Goal: Transaction & Acquisition: Purchase product/service

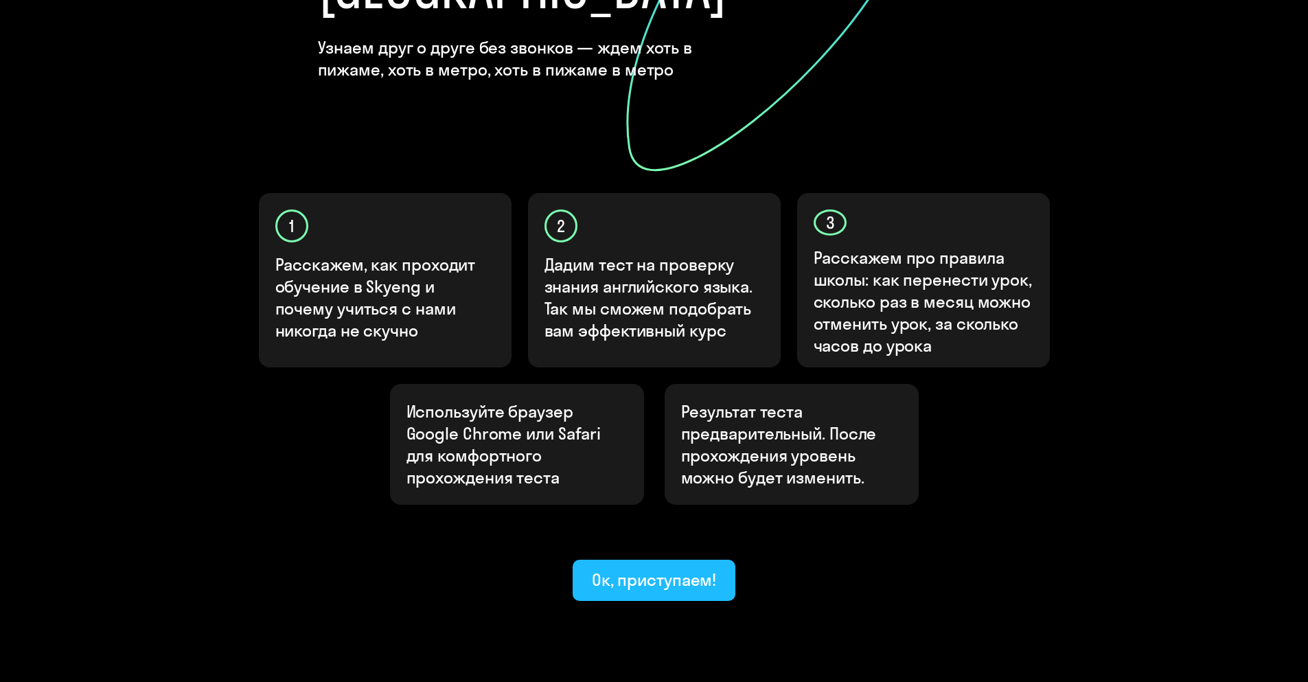
scroll to position [310, 0]
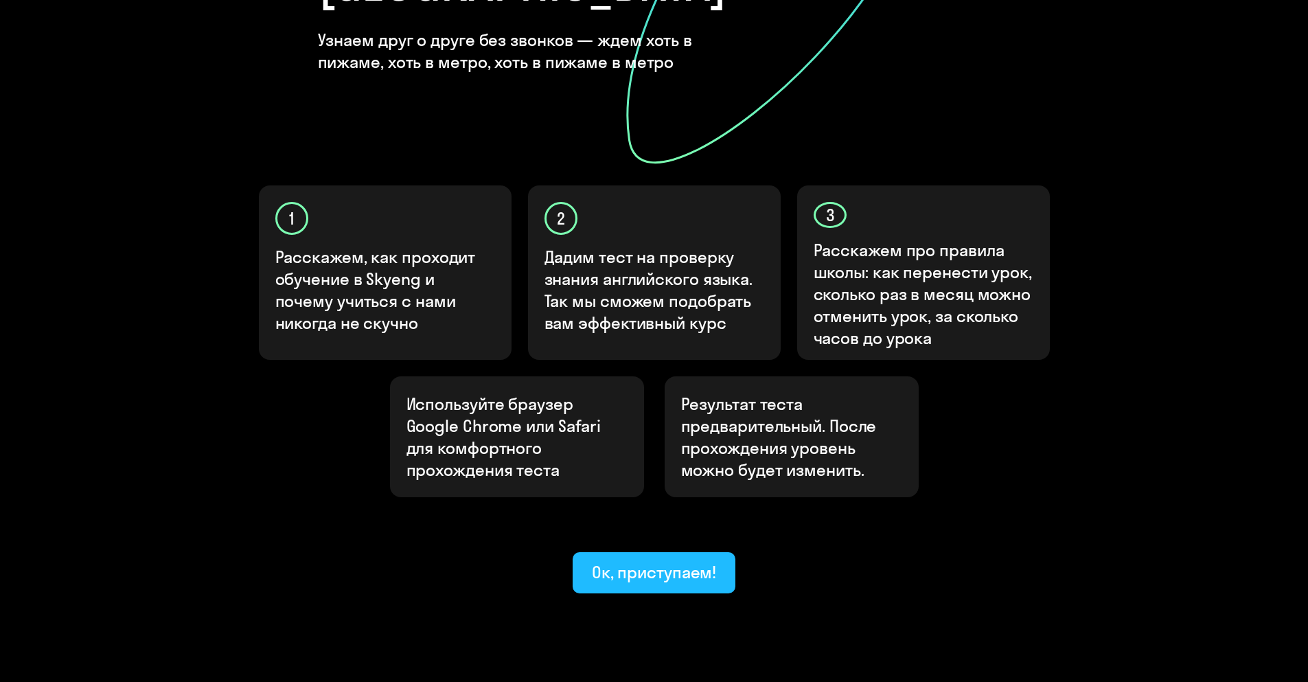
click at [640, 561] on div "Ок, приступаем!" at bounding box center [654, 572] width 125 height 22
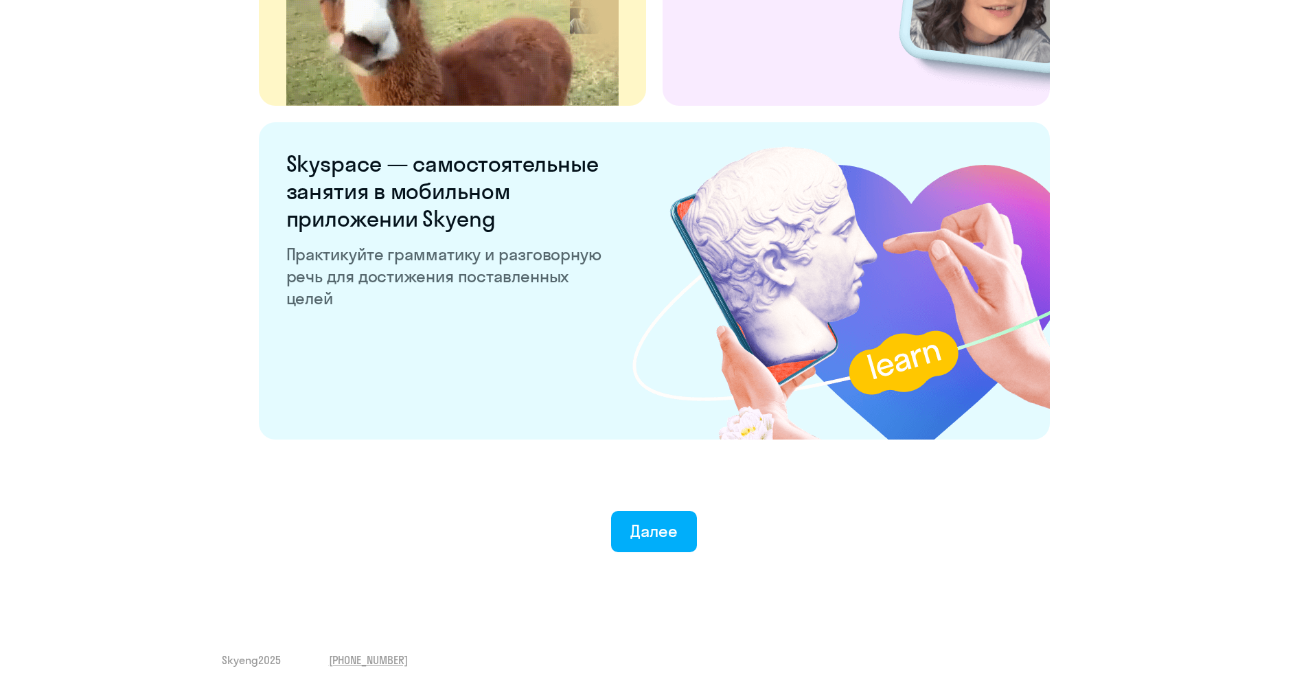
scroll to position [2501, 0]
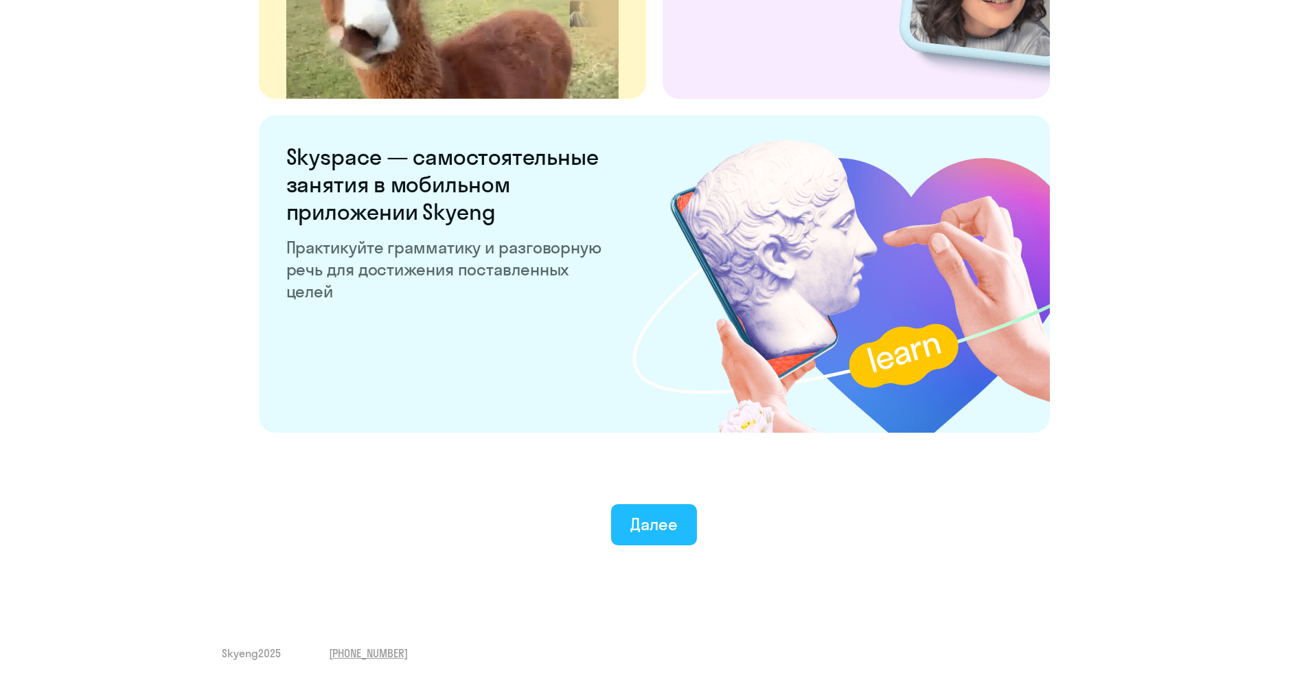
click at [642, 519] on div "Далее" at bounding box center [653, 524] width 47 height 22
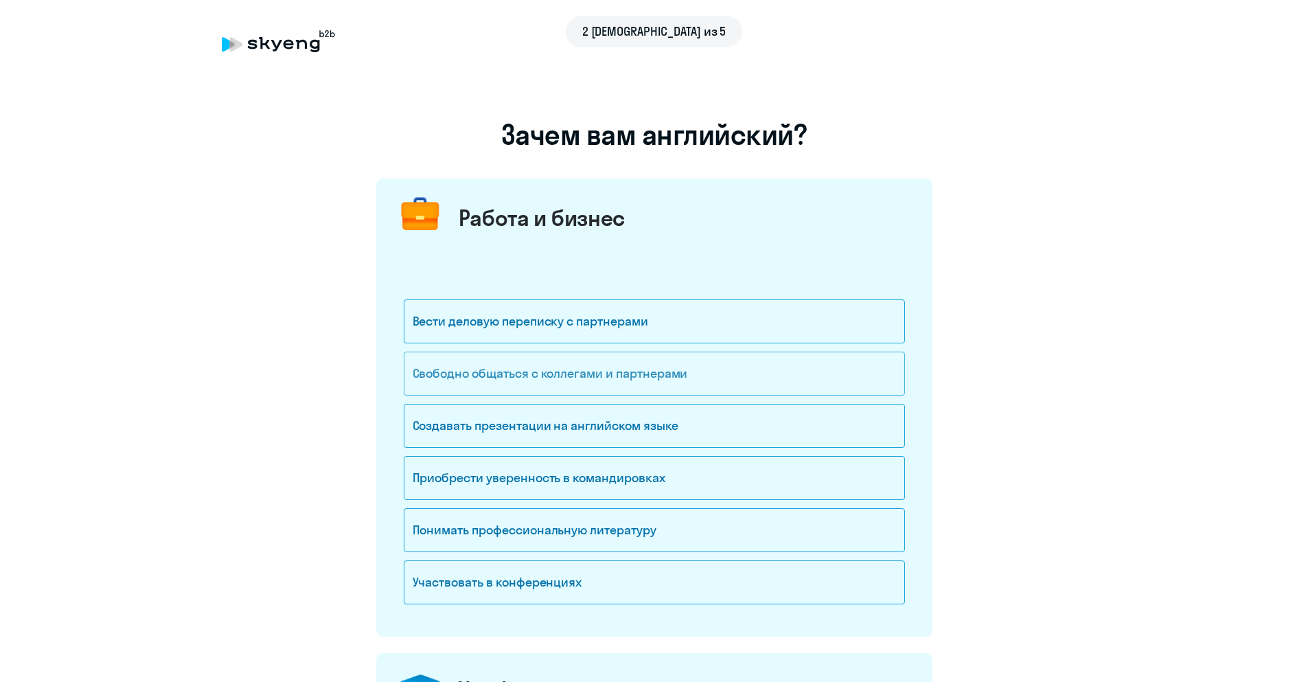
click at [502, 380] on div "Свободно общаться с коллегами и партнерами" at bounding box center [654, 374] width 501 height 44
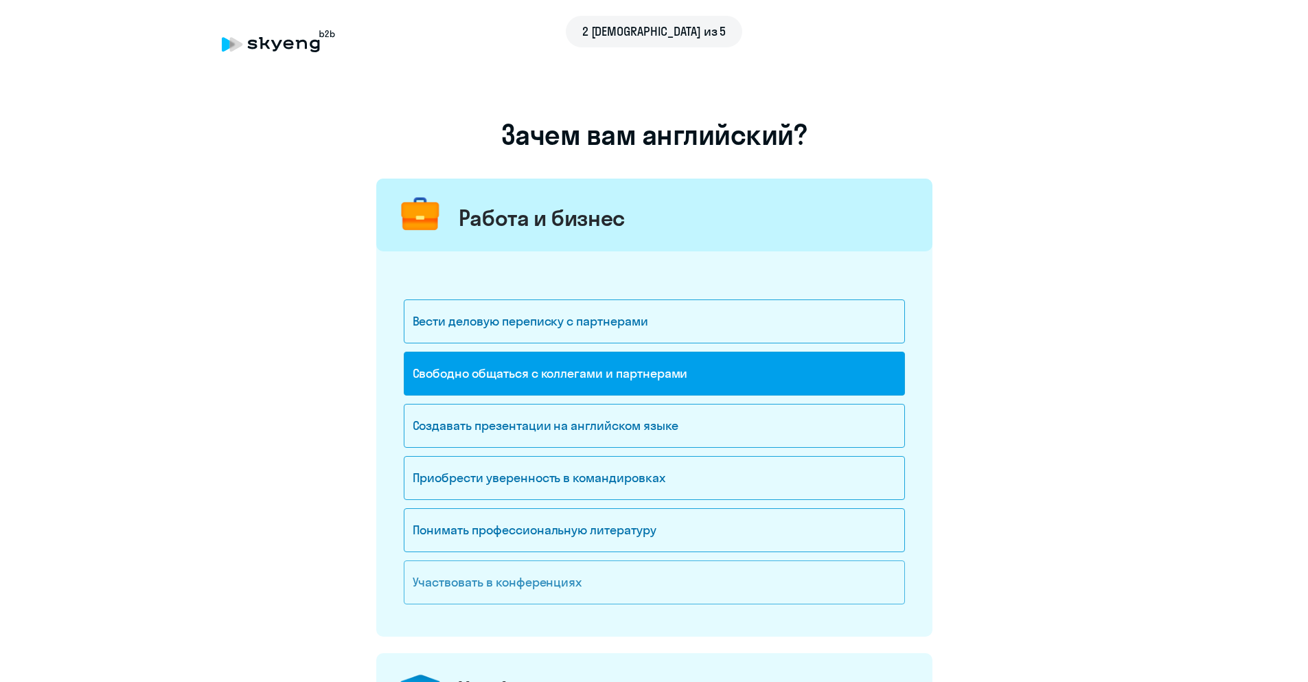
click at [494, 579] on div "Участвовать в конференциях" at bounding box center [654, 582] width 501 height 44
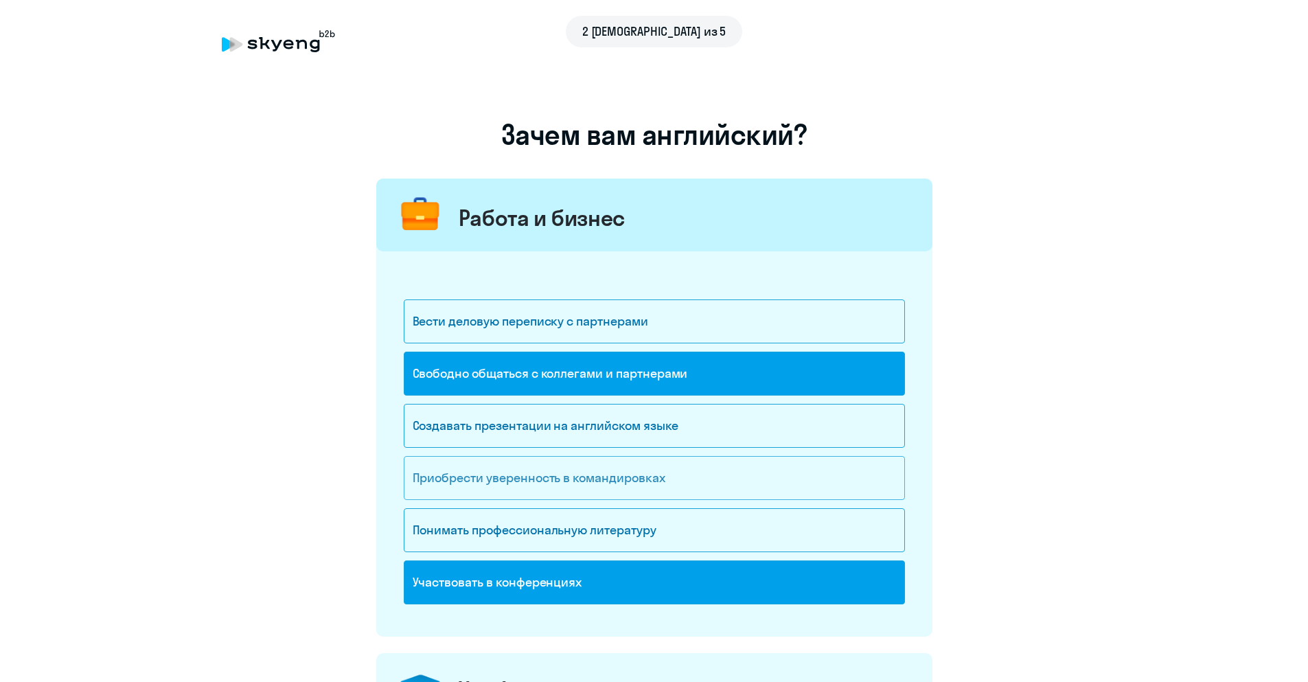
click at [461, 474] on div "Приобрести уверенность в командировках" at bounding box center [654, 478] width 501 height 44
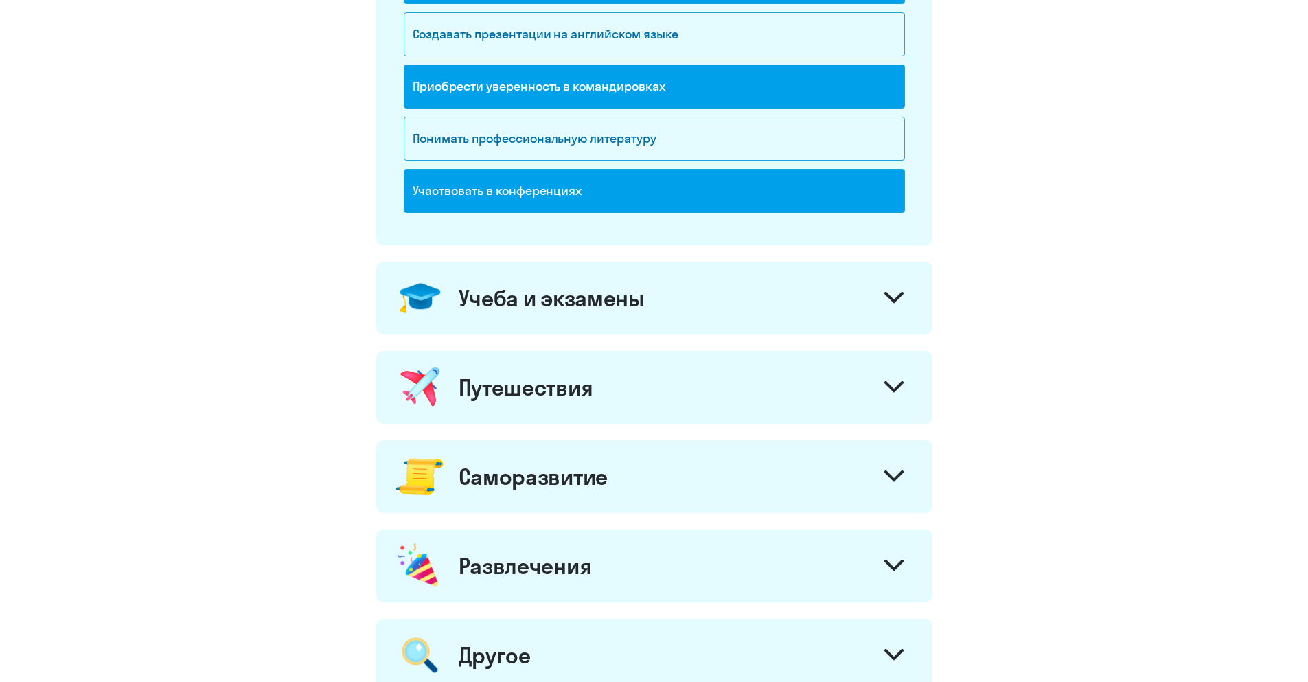
scroll to position [412, 0]
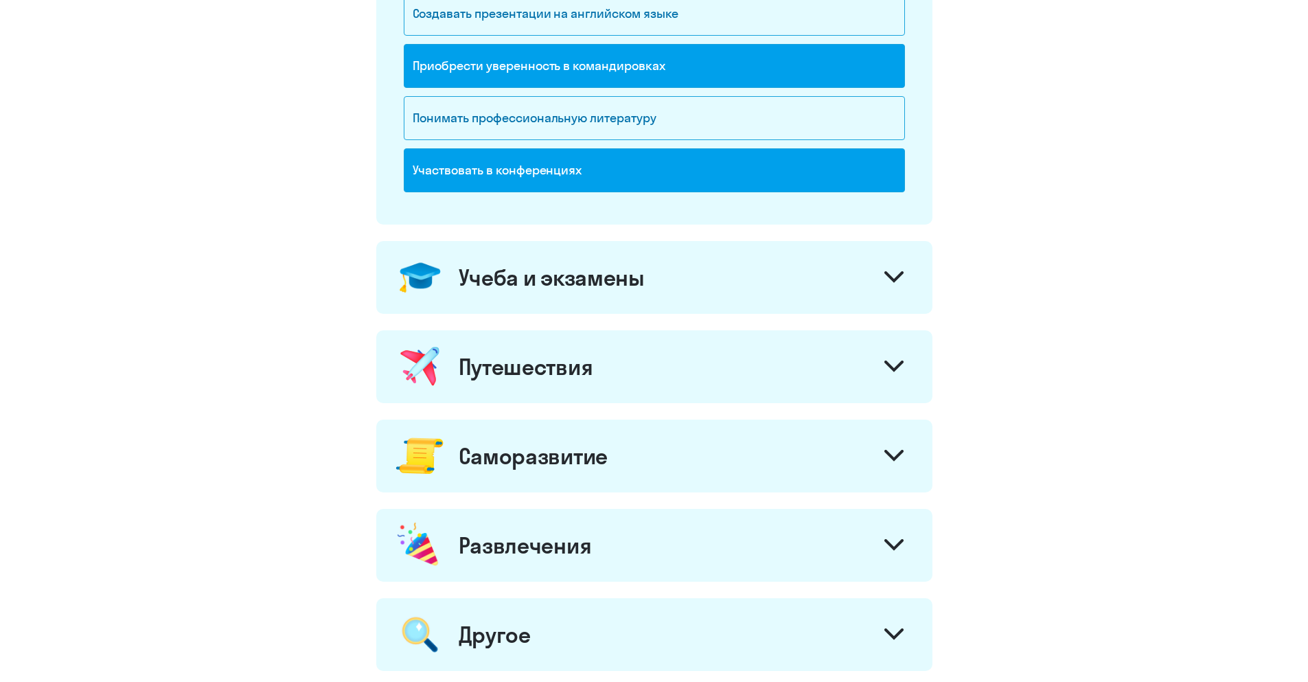
click at [667, 292] on div "Учеба и экзамены" at bounding box center [654, 277] width 556 height 73
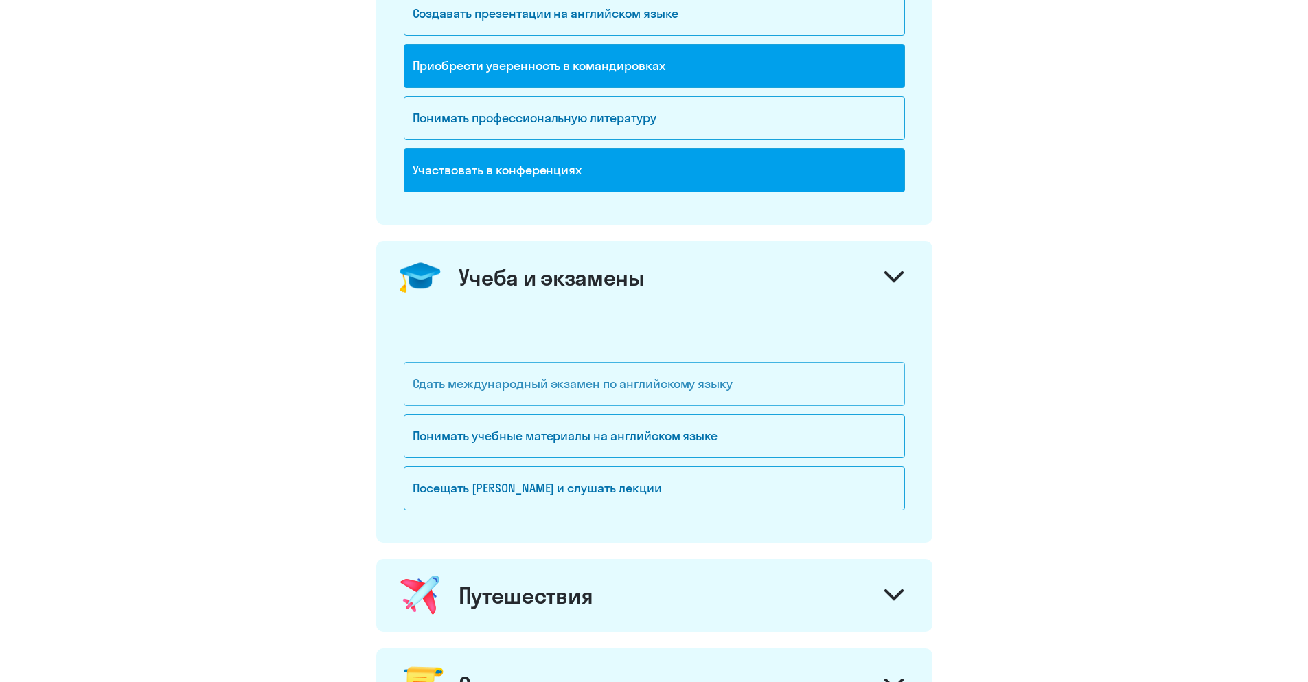
click at [560, 378] on div "Сдать международный экзамен по английскому языку" at bounding box center [654, 384] width 501 height 44
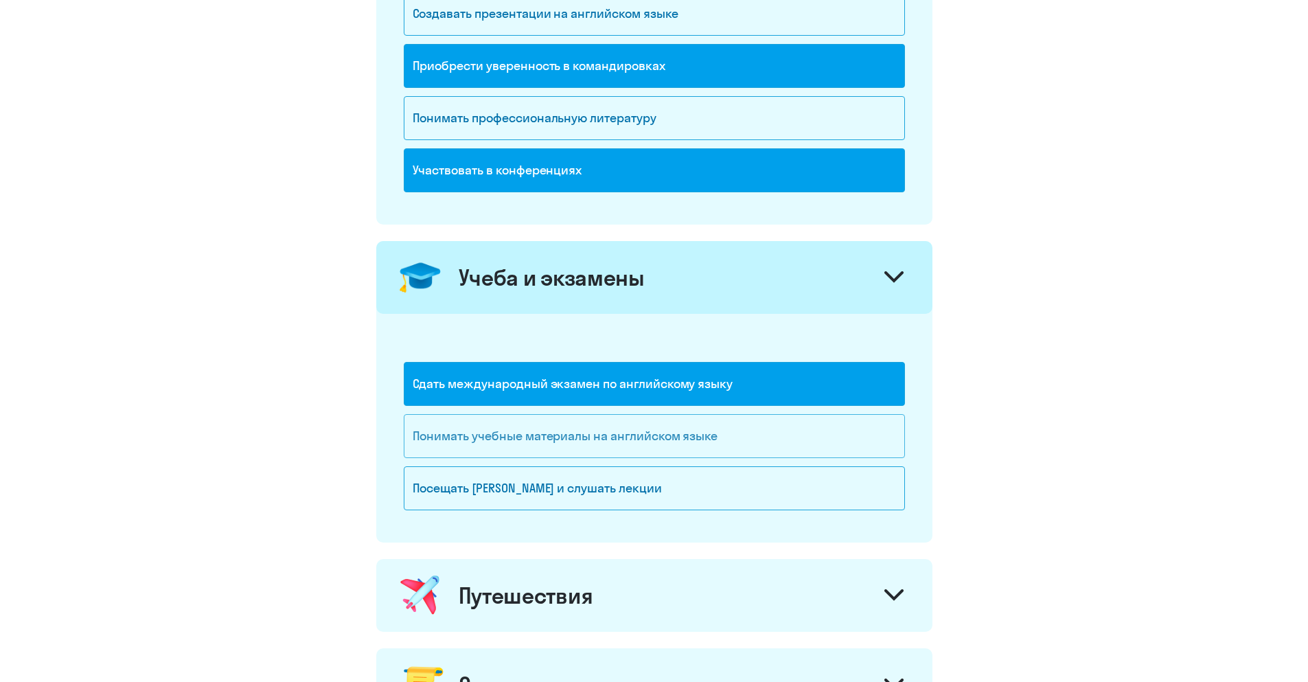
click at [455, 424] on div "Понимать учебные материалы на английском языке" at bounding box center [654, 436] width 501 height 44
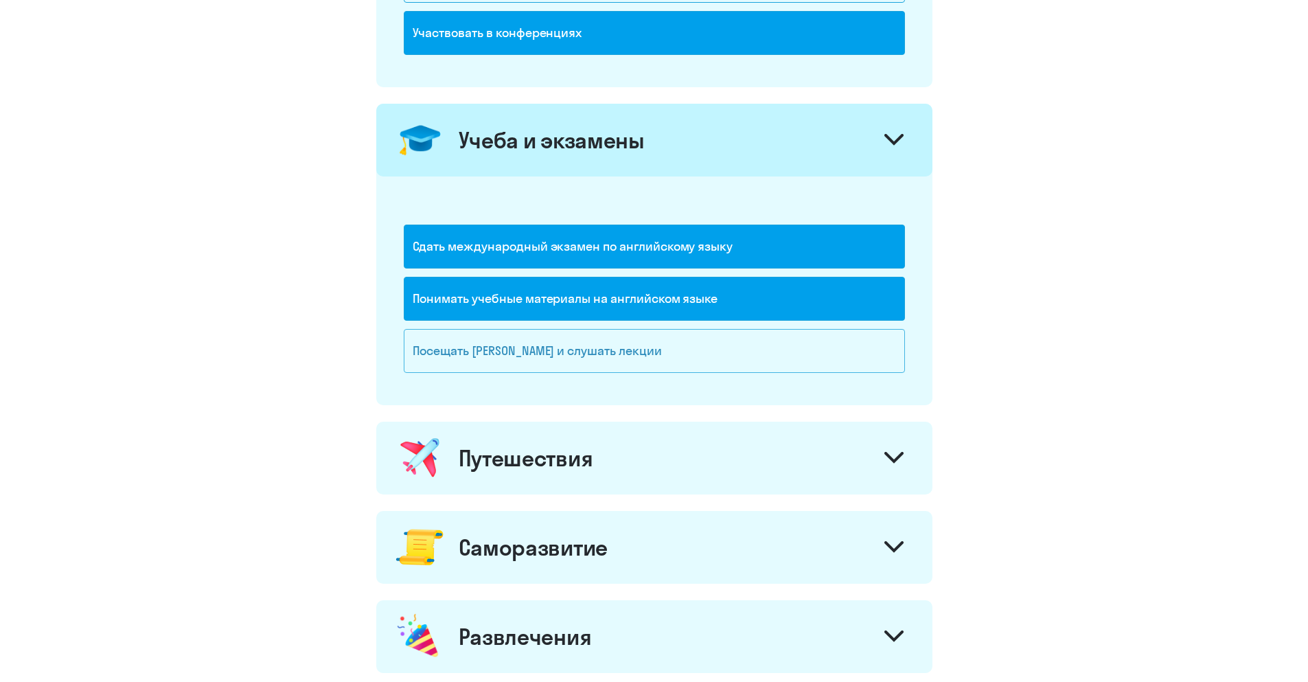
click at [516, 347] on div "Посещать [PERSON_NAME] и слушать лекции" at bounding box center [654, 351] width 501 height 44
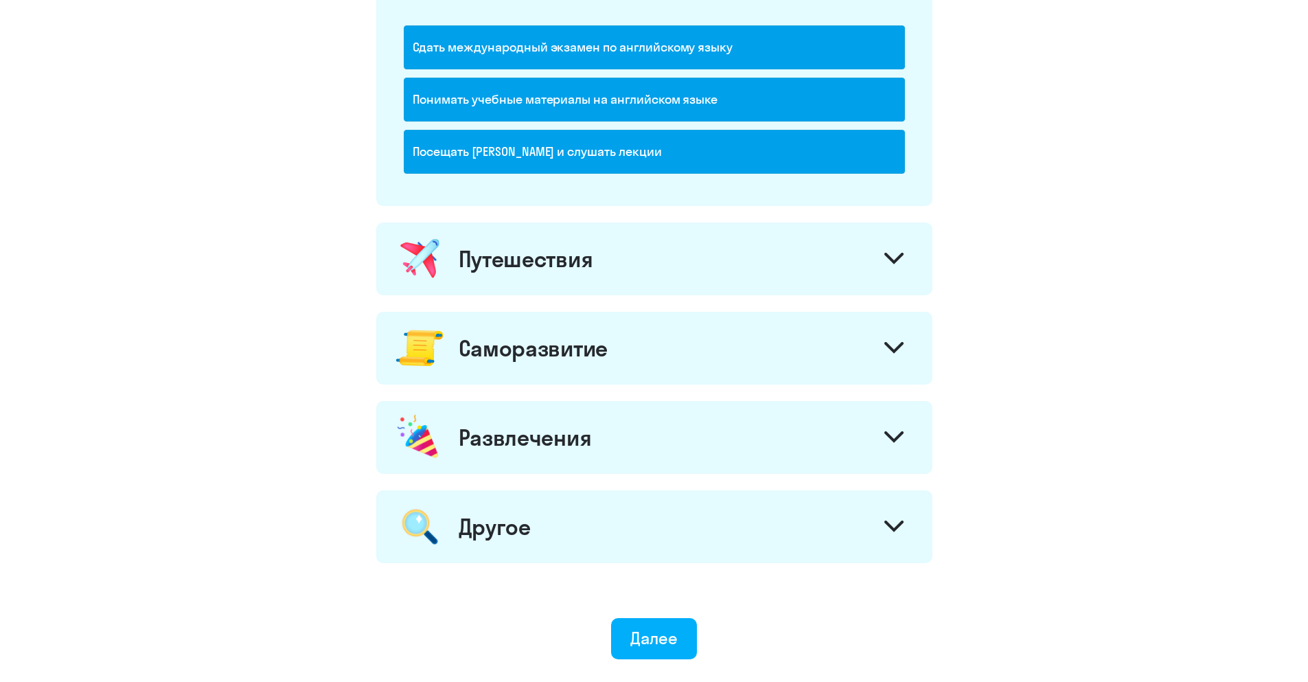
scroll to position [755, 0]
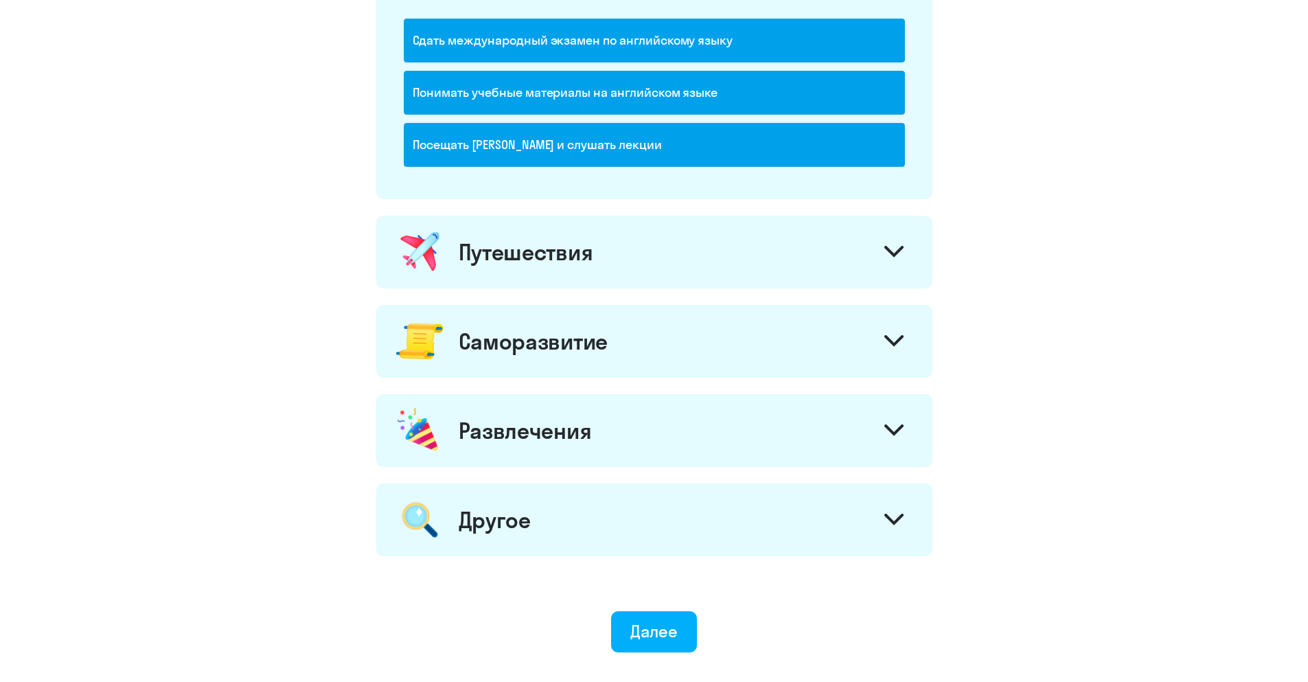
click at [506, 268] on div "Путешествия" at bounding box center [654, 252] width 556 height 73
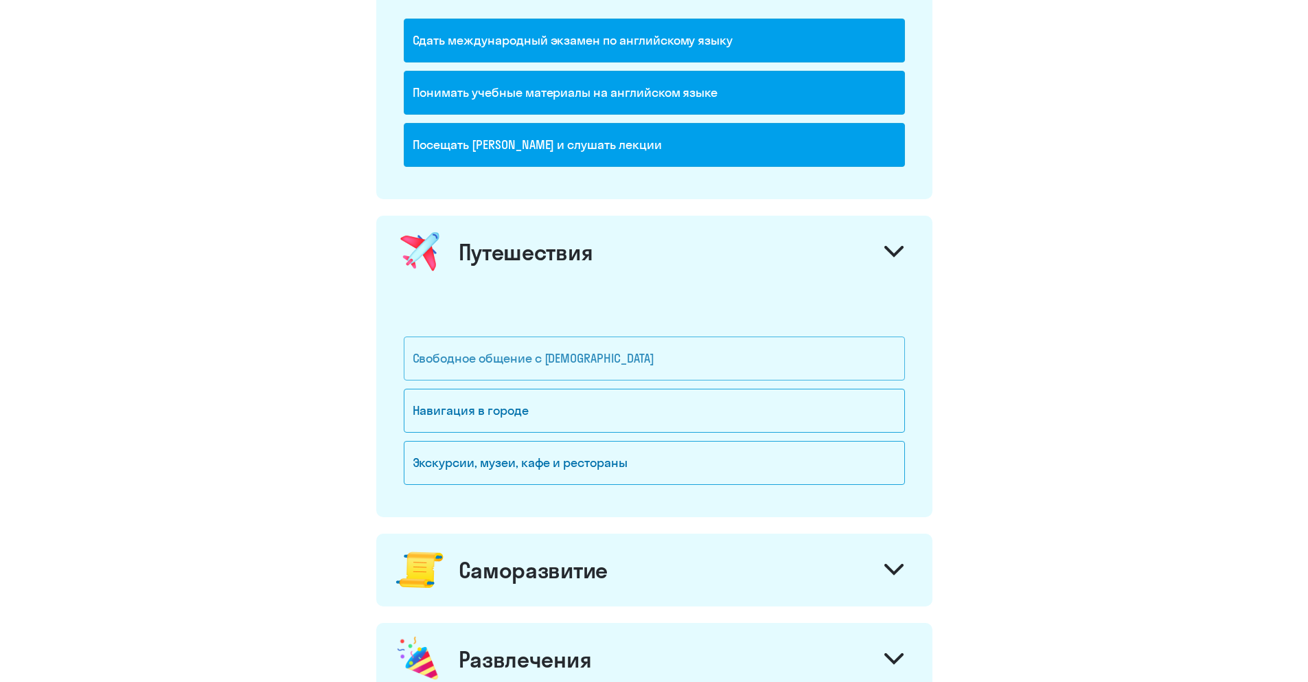
click at [463, 376] on div "Свободное общение с [DEMOGRAPHIC_DATA]" at bounding box center [654, 358] width 501 height 44
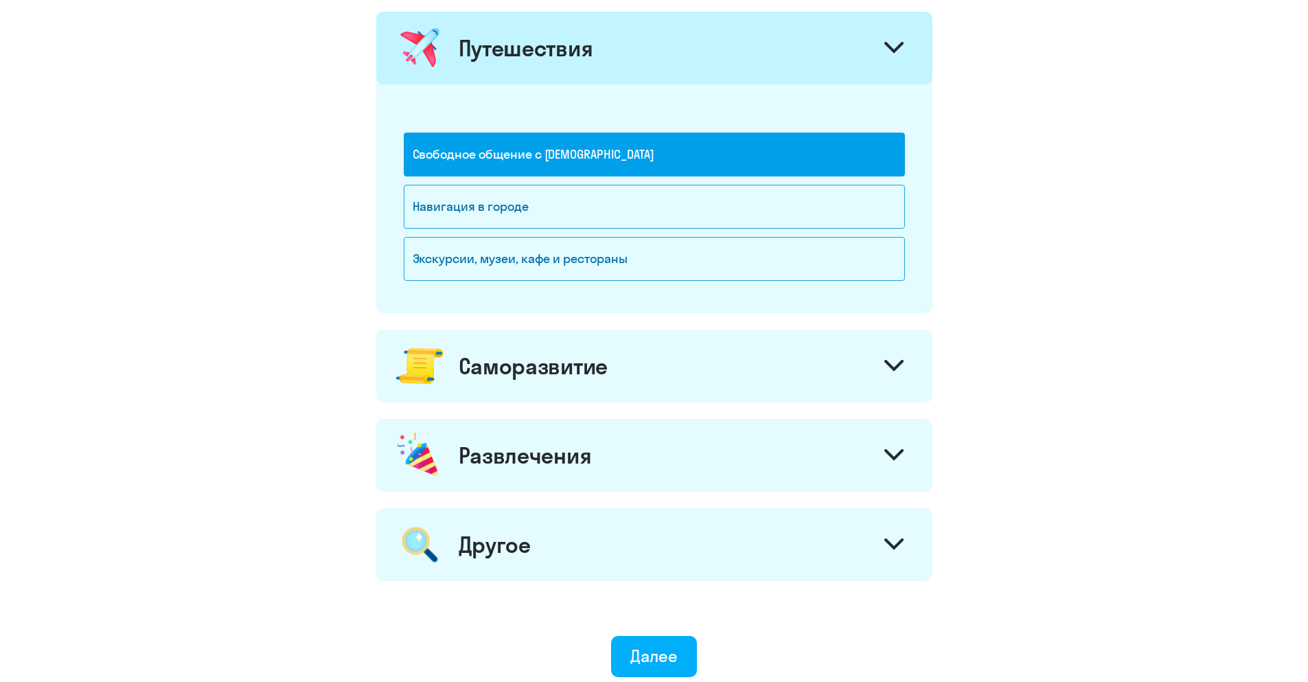
scroll to position [961, 0]
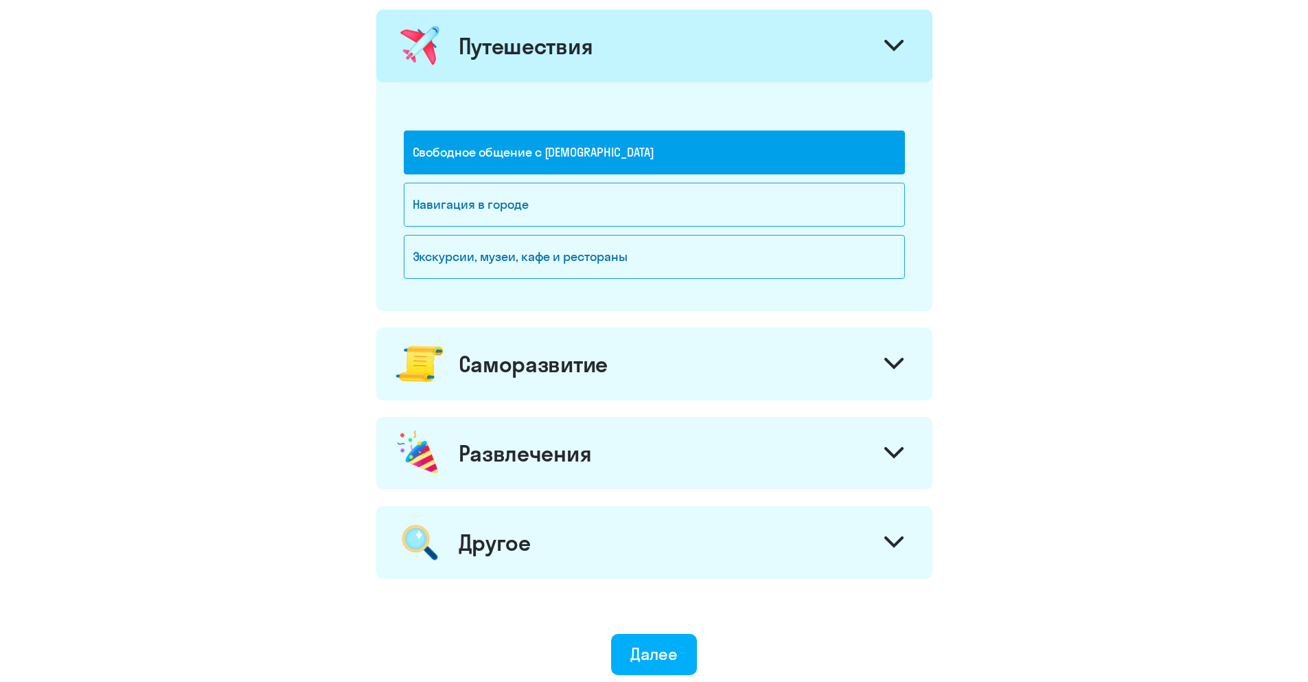
click at [511, 381] on div "Саморазвитие" at bounding box center [654, 364] width 556 height 73
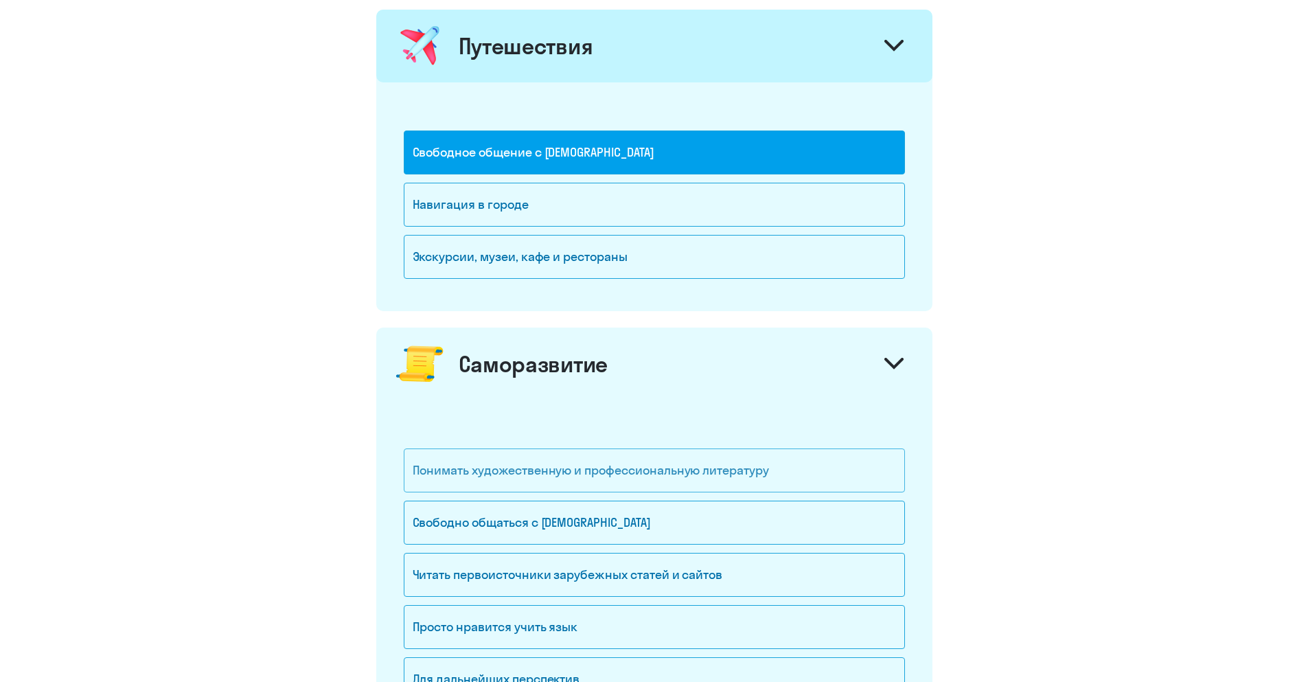
click at [454, 490] on div "Понимать художественную и профессиональную литературу" at bounding box center [654, 470] width 501 height 44
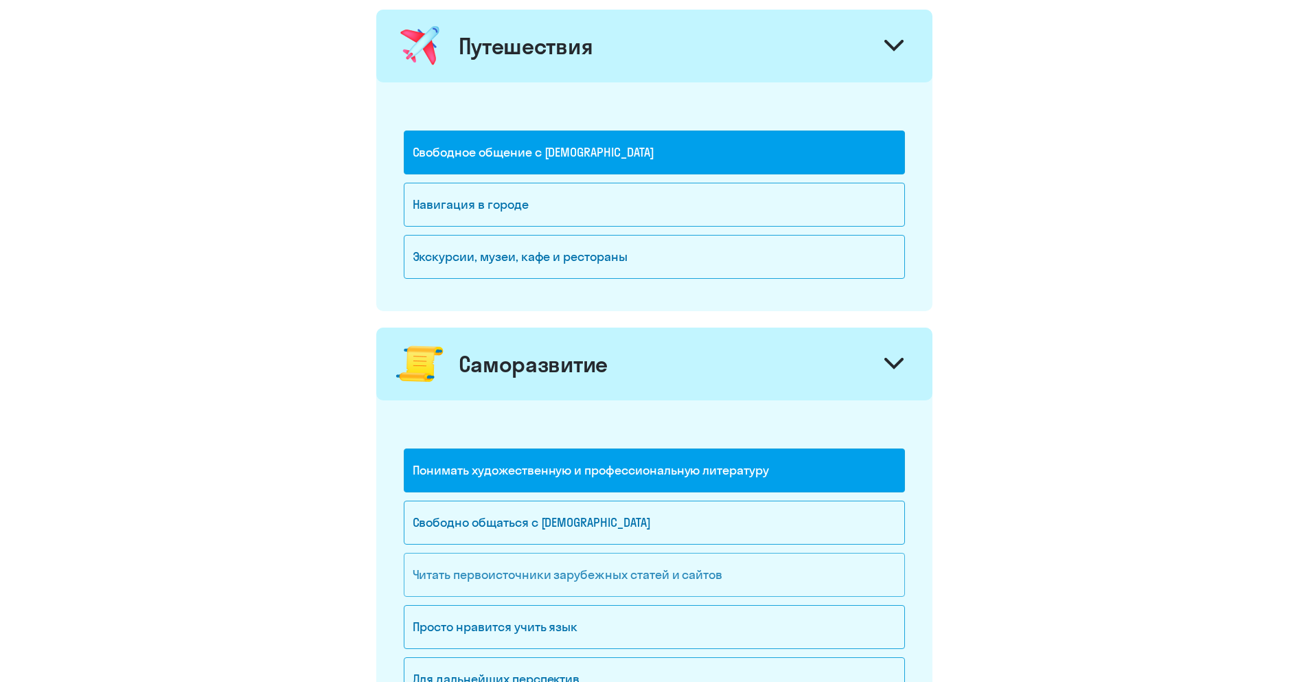
scroll to position [1030, 0]
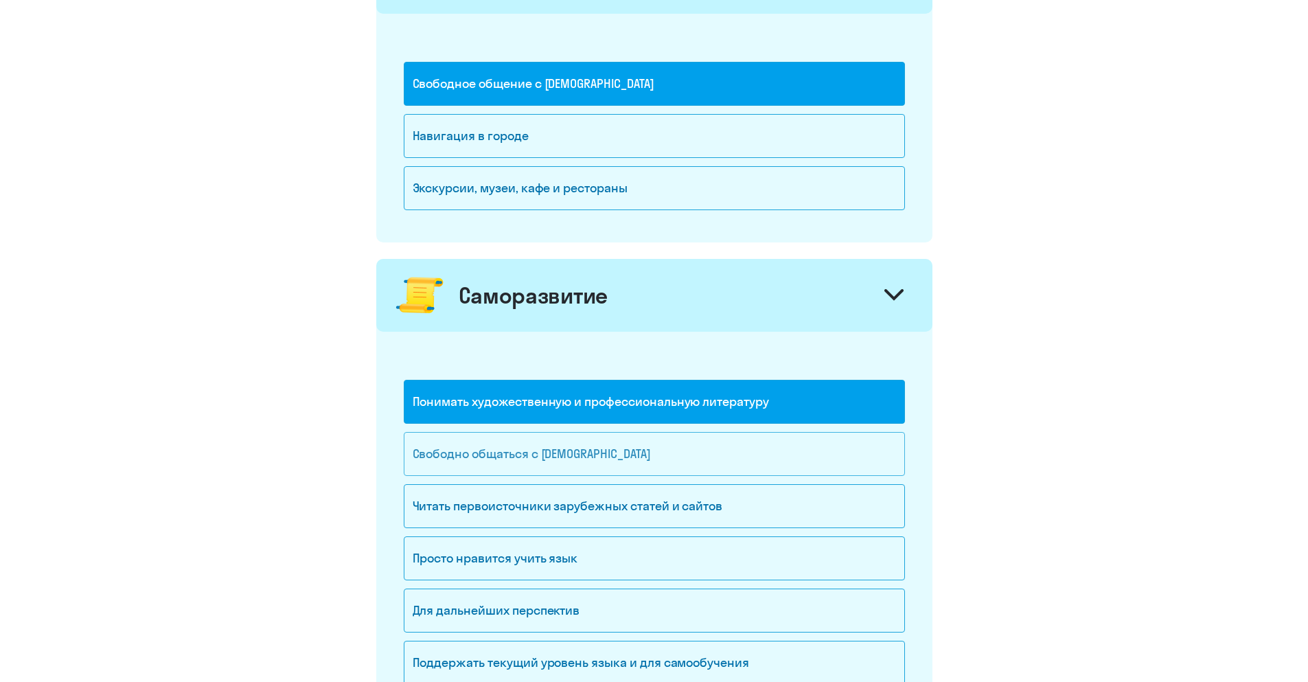
click at [455, 461] on div "Свободно общаться с [DEMOGRAPHIC_DATA]" at bounding box center [654, 454] width 501 height 44
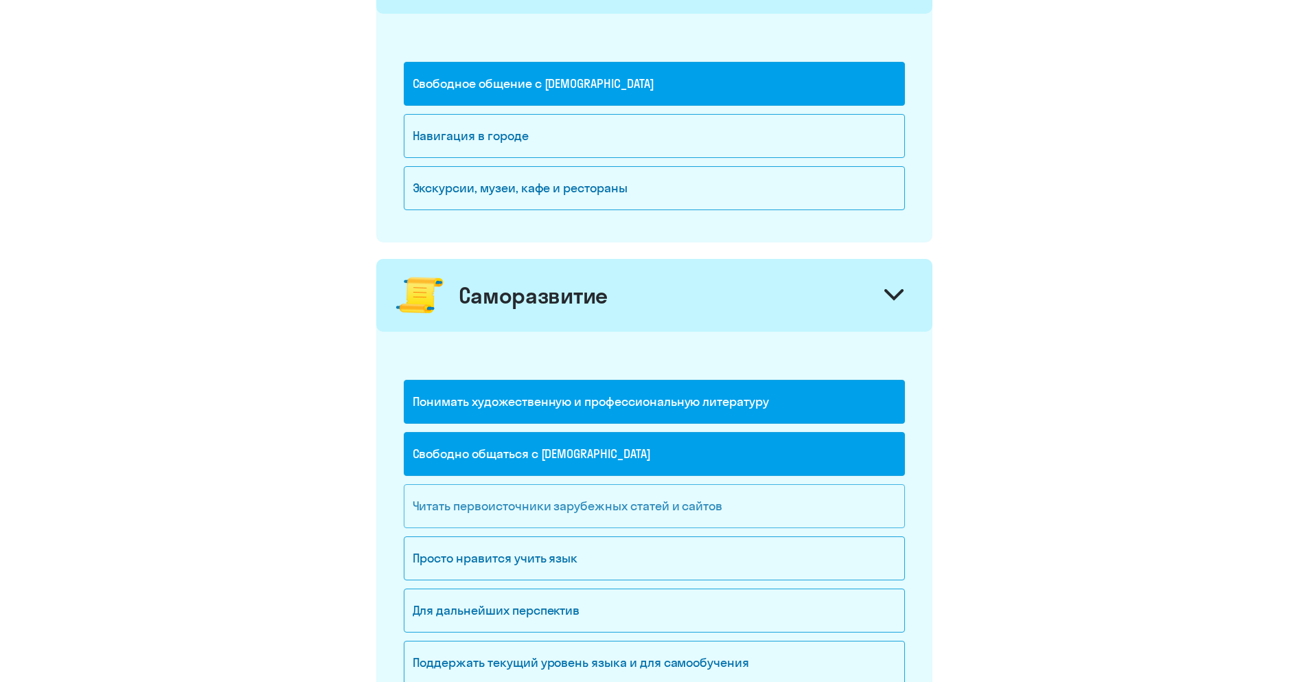
click at [425, 492] on div "Читать первоисточники зарубежных статей и сайтов" at bounding box center [654, 506] width 501 height 44
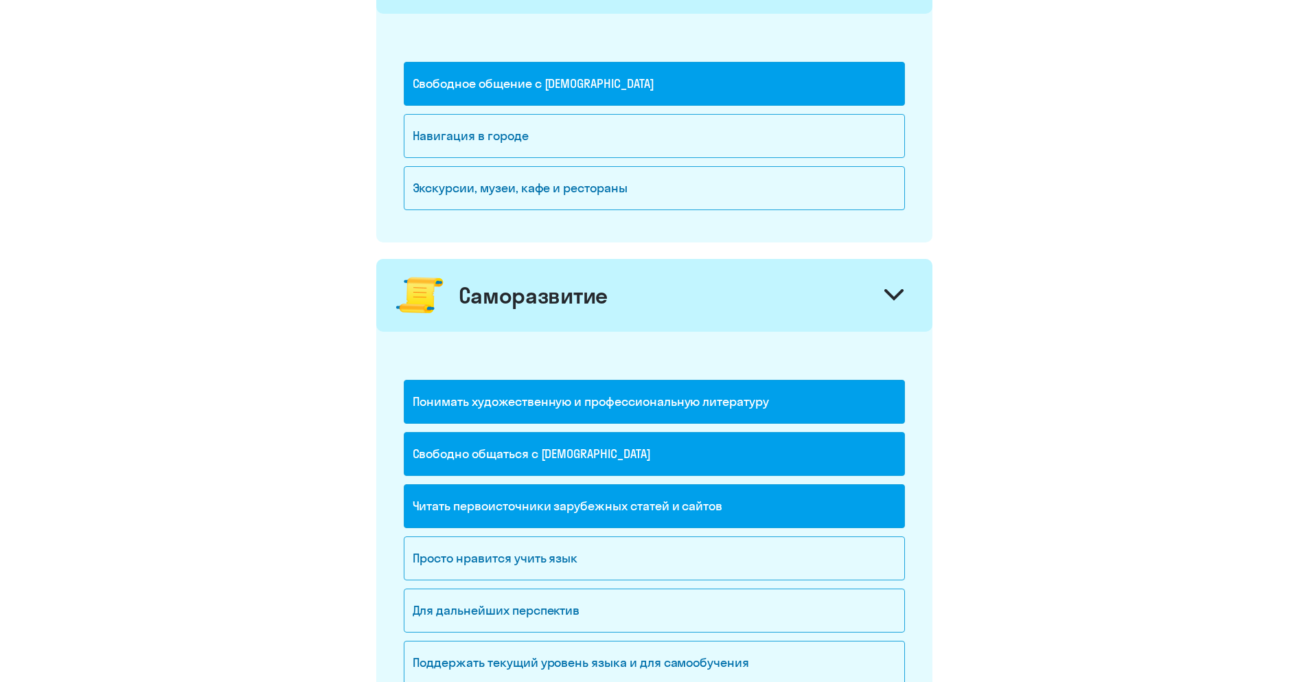
scroll to position [1099, 0]
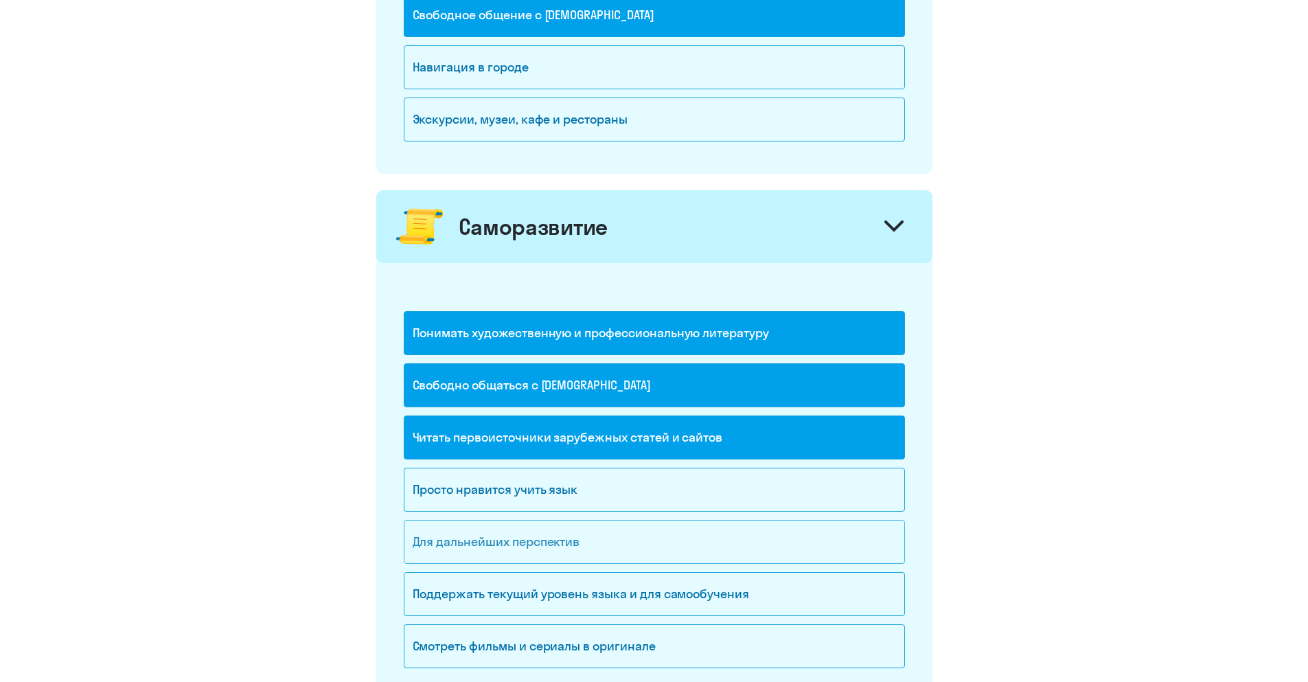
click at [426, 535] on div "Для дальнейших перспектив" at bounding box center [654, 542] width 501 height 44
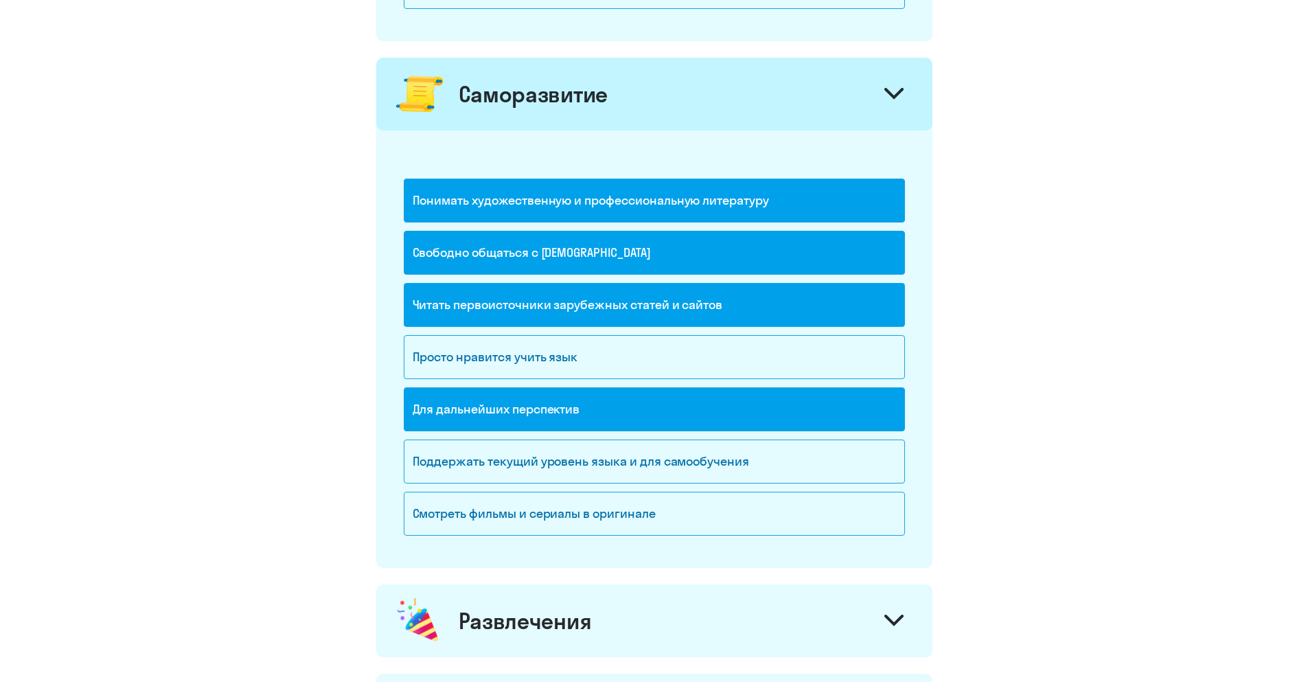
scroll to position [1236, 0]
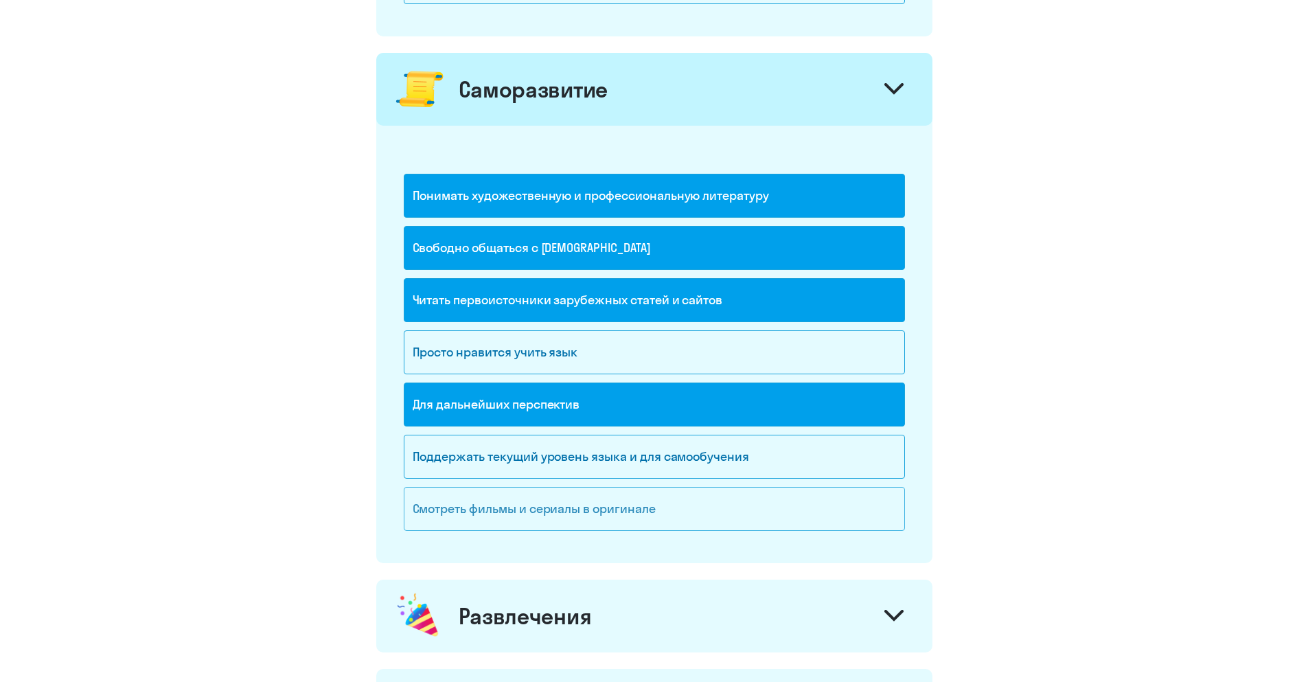
click at [491, 516] on div "Смотреть фильмы и сериалы в оригинале" at bounding box center [654, 509] width 501 height 44
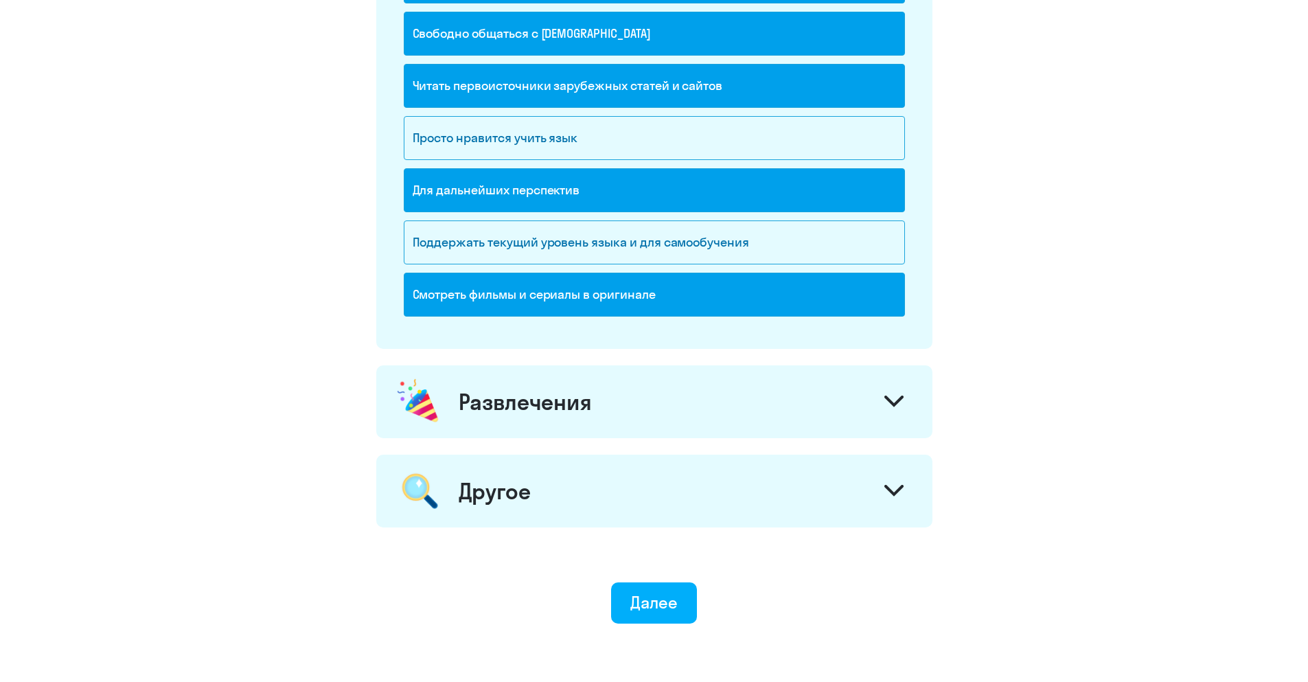
scroll to position [1511, 0]
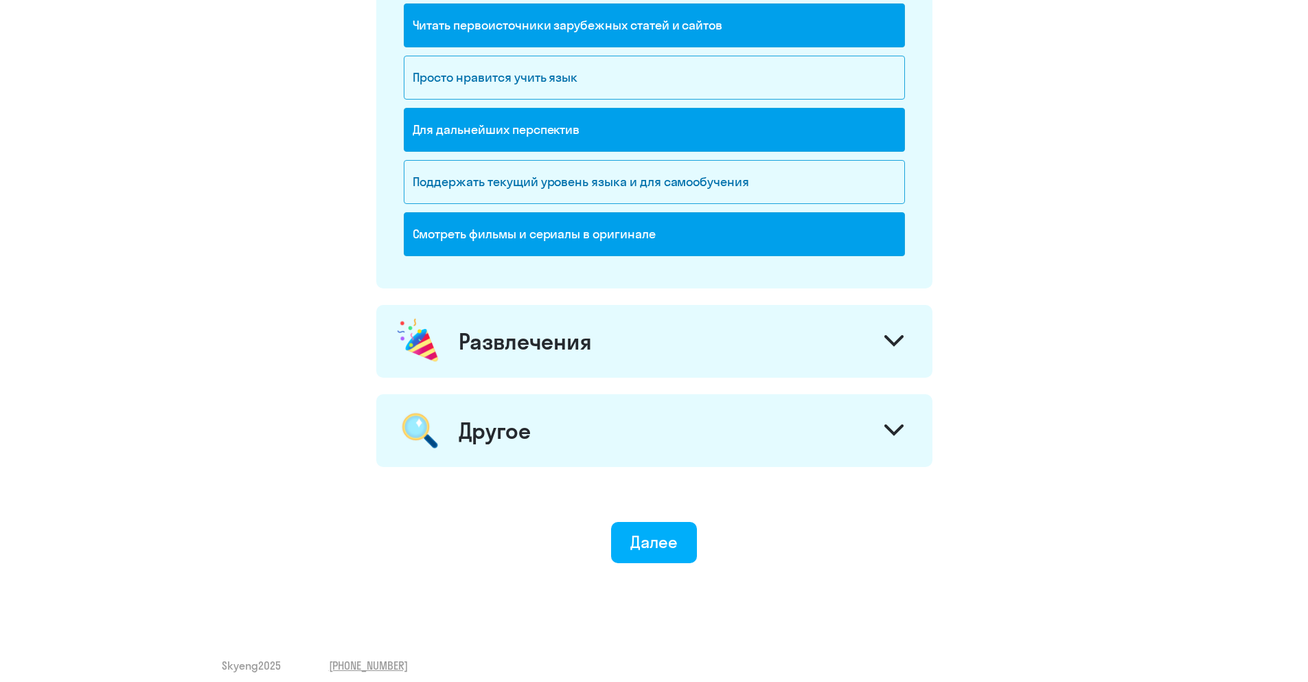
click at [536, 348] on div "Развлечения" at bounding box center [525, 341] width 133 height 27
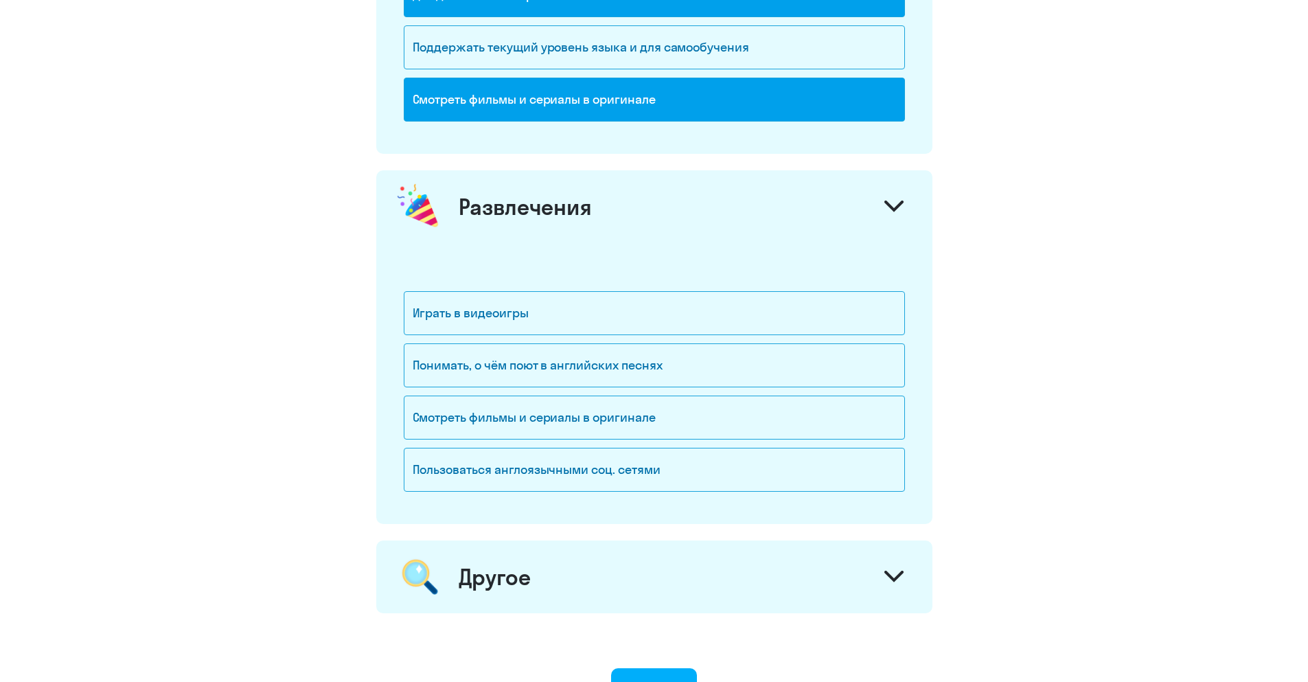
scroll to position [1648, 0]
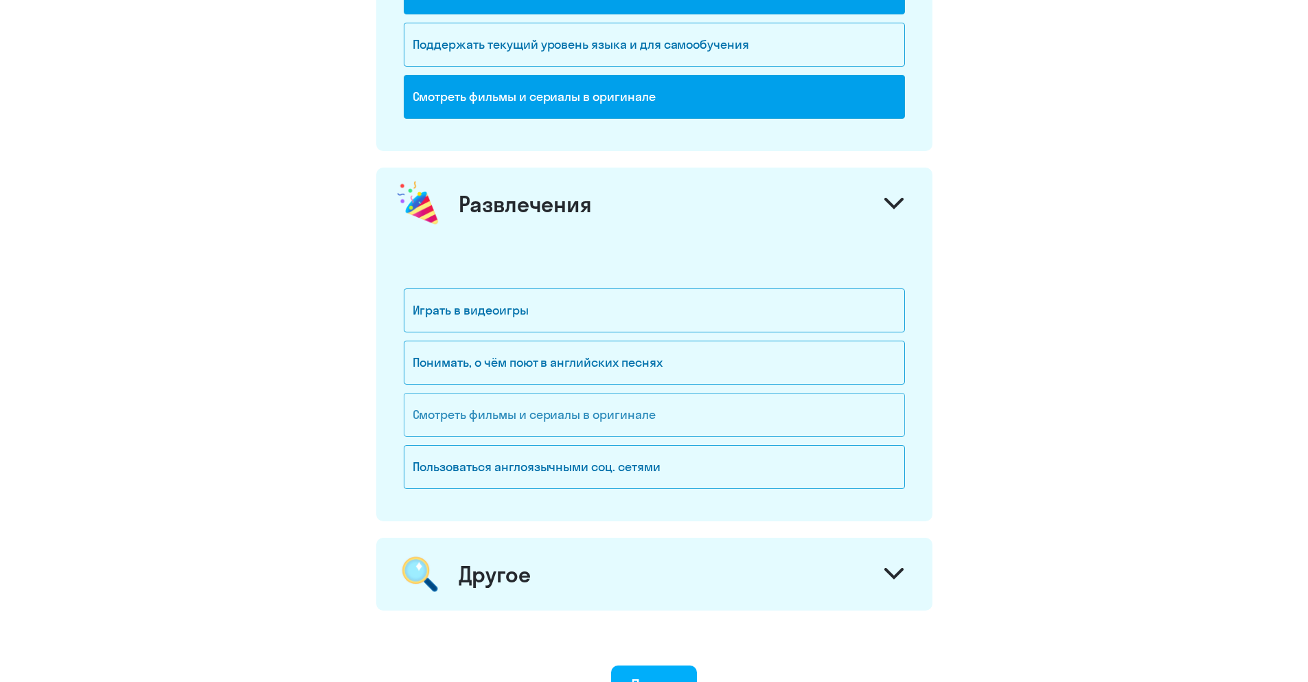
click at [446, 430] on div "Смотреть фильмы и сериалы в оригинале" at bounding box center [654, 415] width 501 height 44
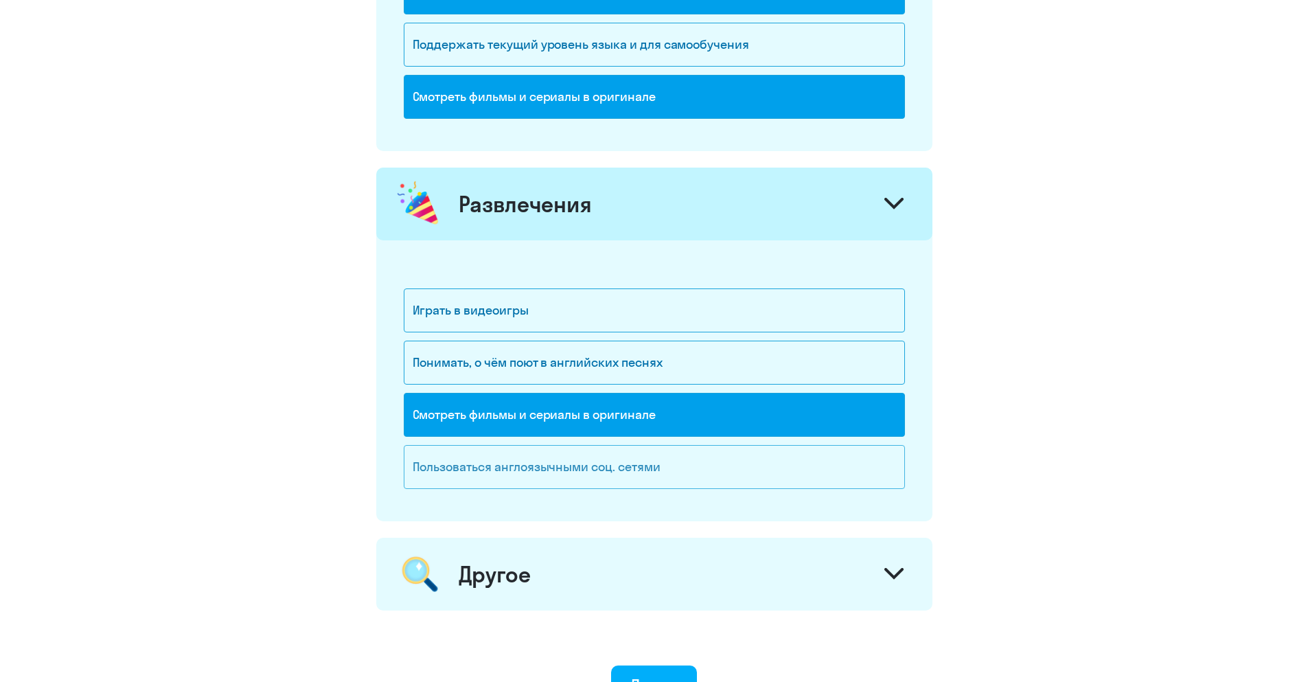
click at [477, 479] on div "Пользоваться англоязычными соц. сетями" at bounding box center [654, 467] width 501 height 44
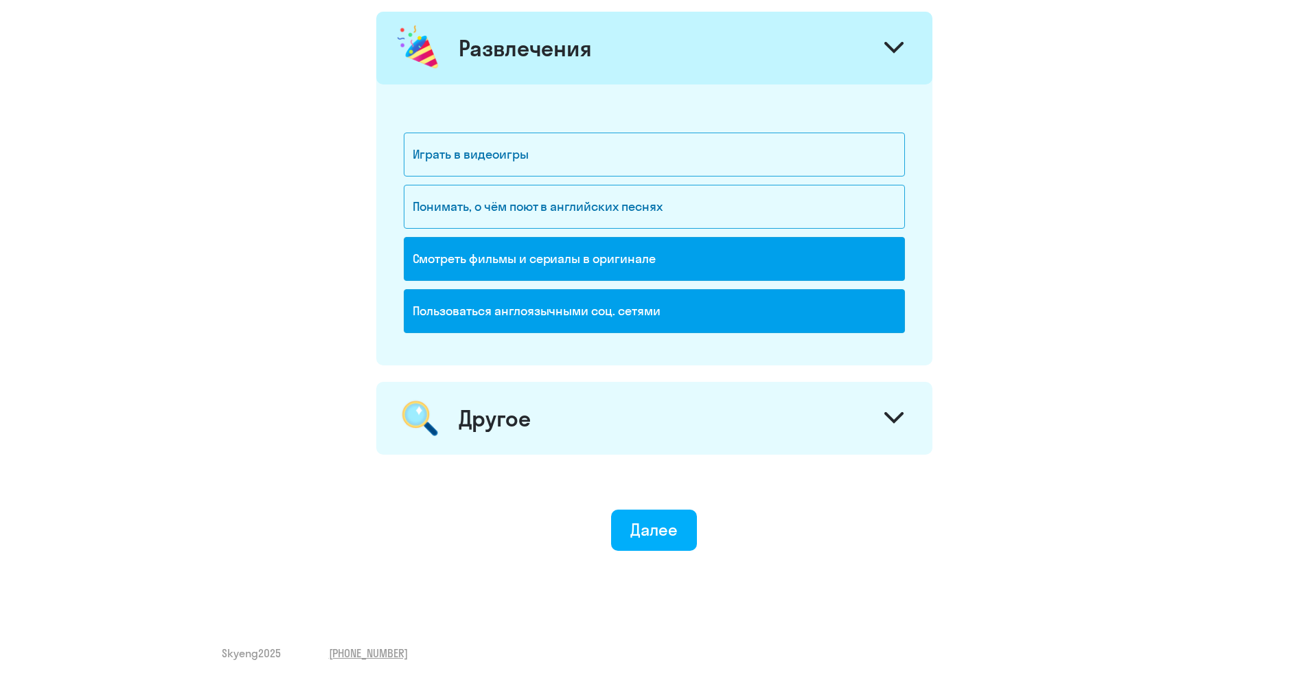
click at [544, 424] on div "Другое" at bounding box center [654, 418] width 556 height 73
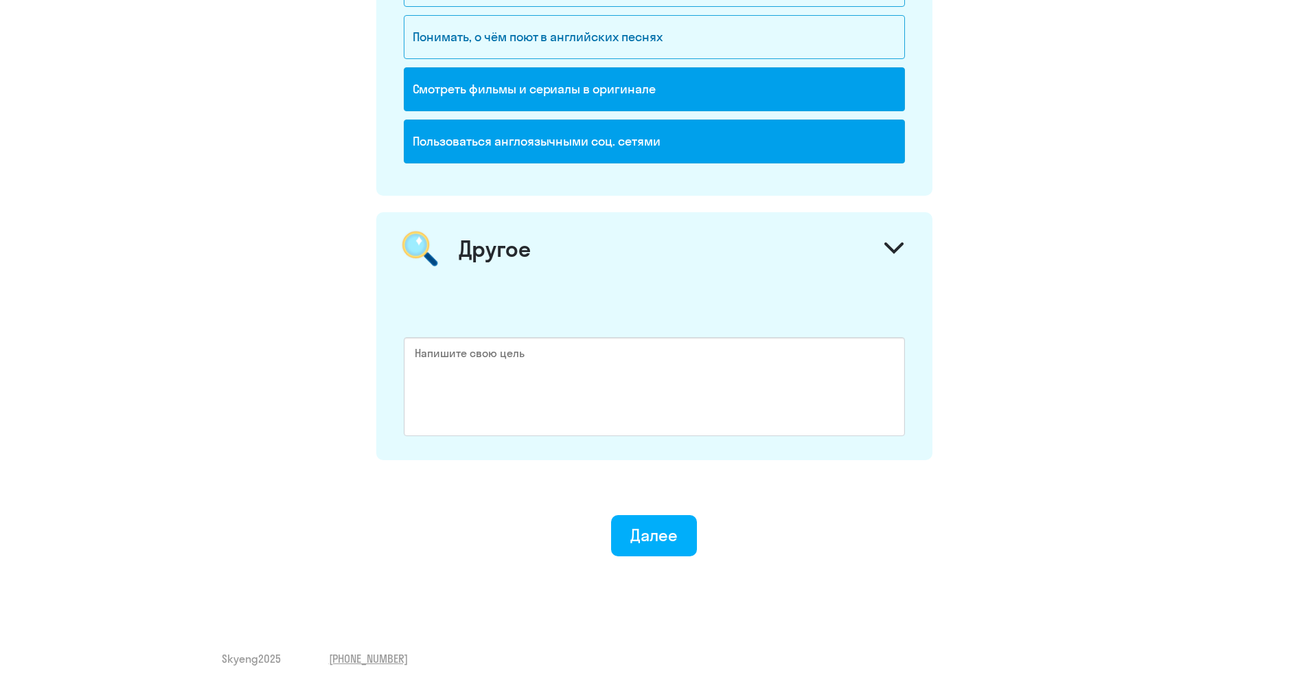
scroll to position [1979, 0]
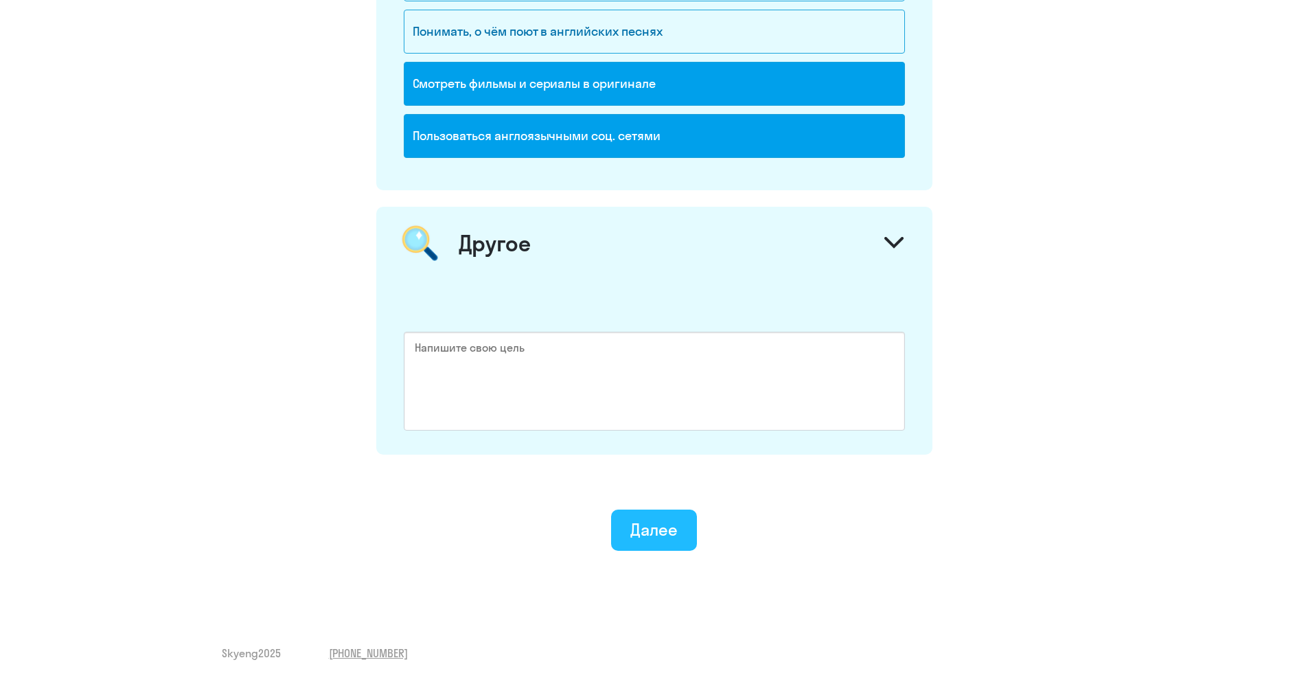
drag, startPoint x: 643, startPoint y: 544, endPoint x: 638, endPoint y: 538, distance: 8.8
click at [644, 544] on button "Далее" at bounding box center [654, 529] width 86 height 41
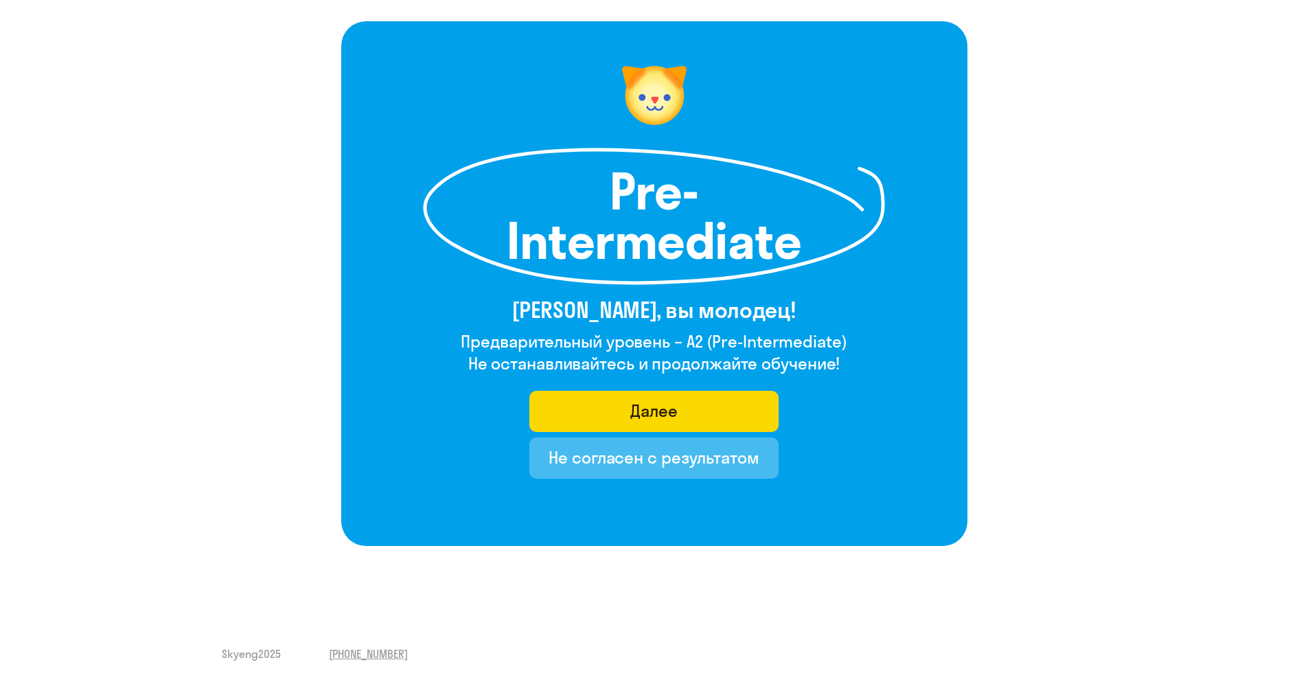
scroll to position [69, 0]
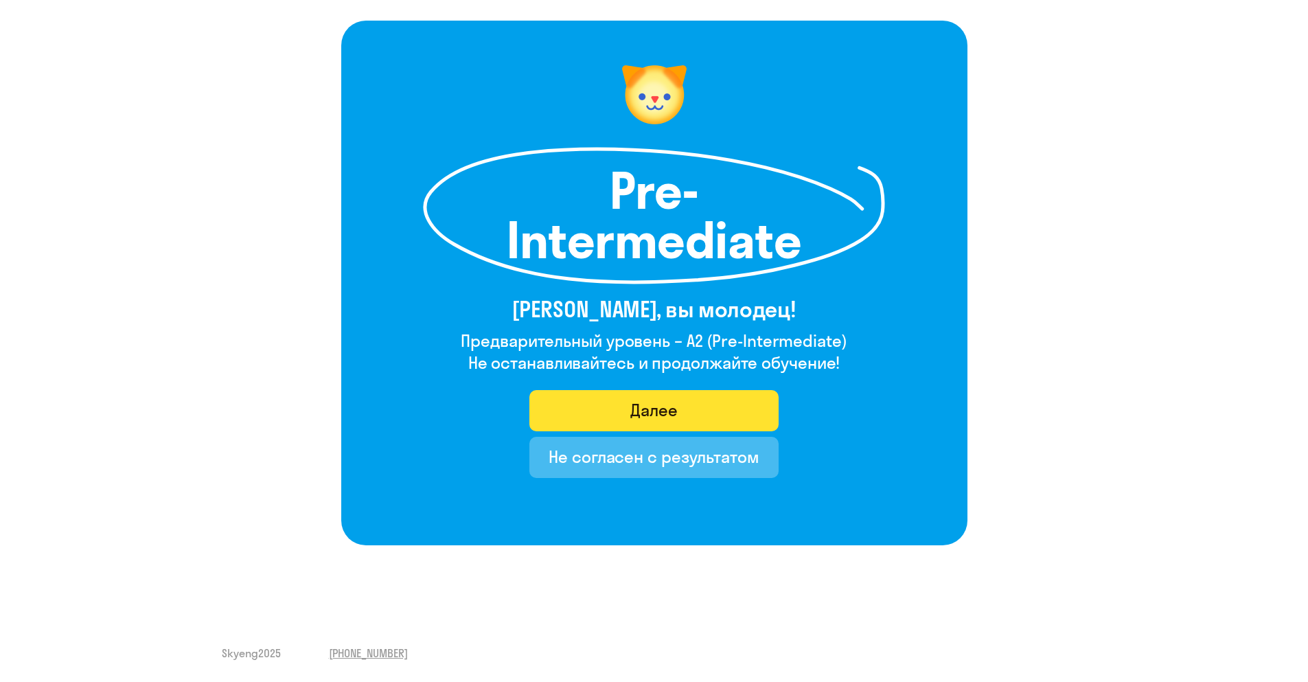
click at [685, 404] on button "Далее" at bounding box center [653, 410] width 249 height 41
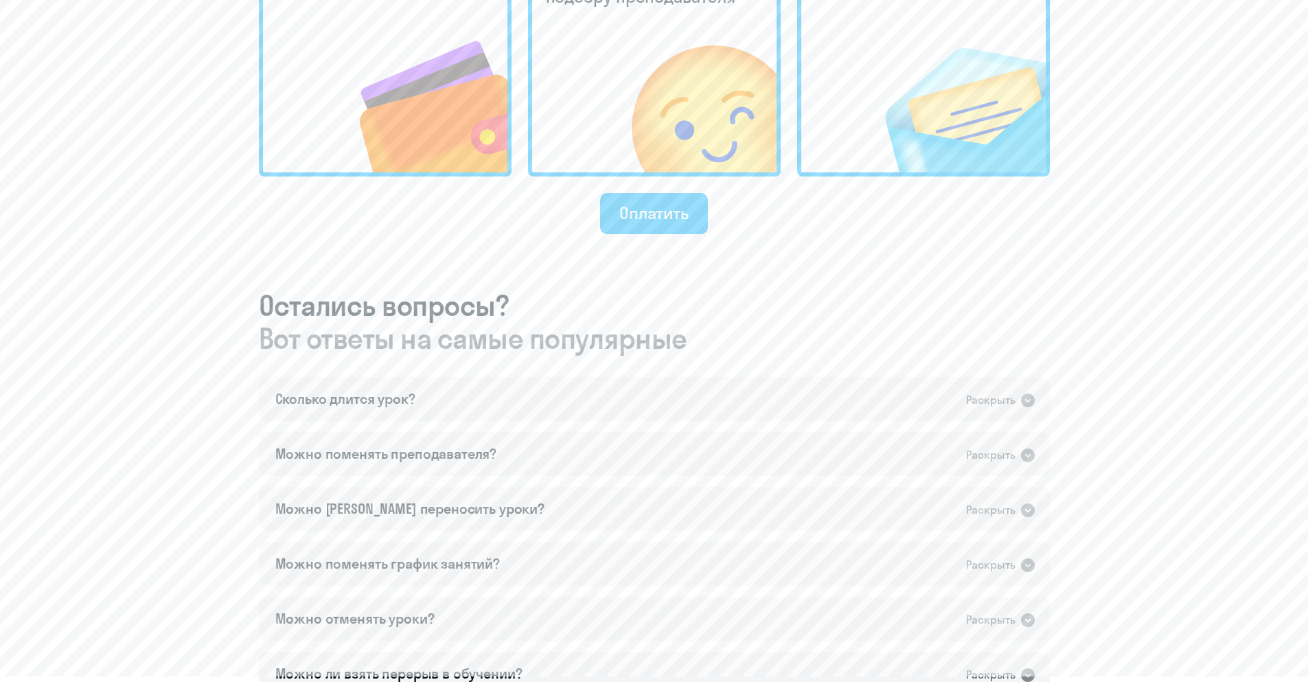
scroll to position [618, 0]
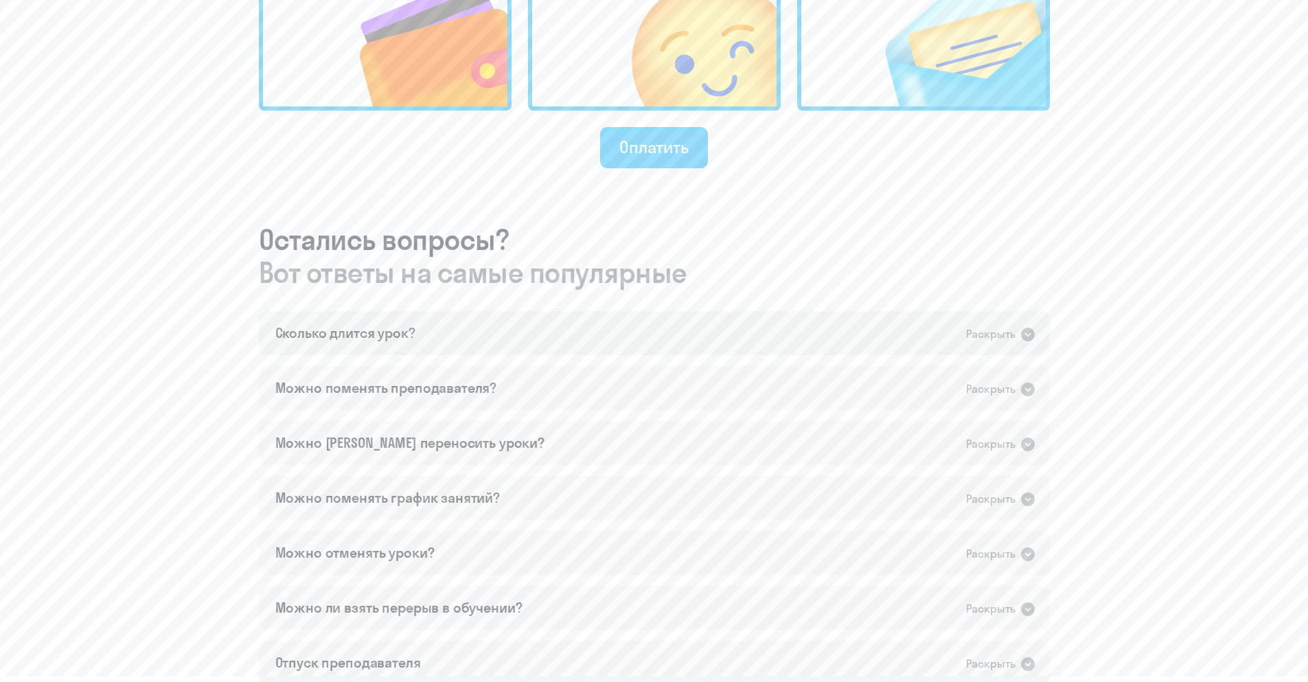
click at [667, 340] on div "Сколько длится урок? Раскрыть" at bounding box center [654, 333] width 791 height 44
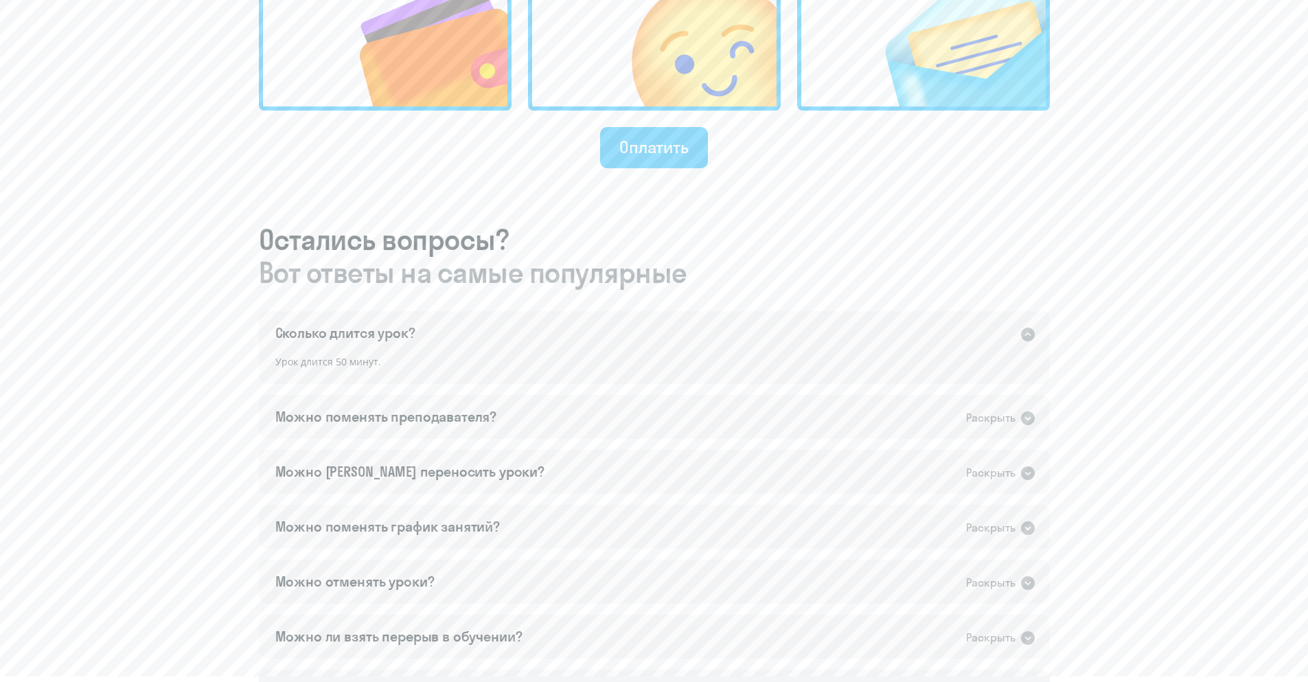
click at [667, 340] on div "Сколько длится урок? Раскрыть" at bounding box center [654, 333] width 791 height 44
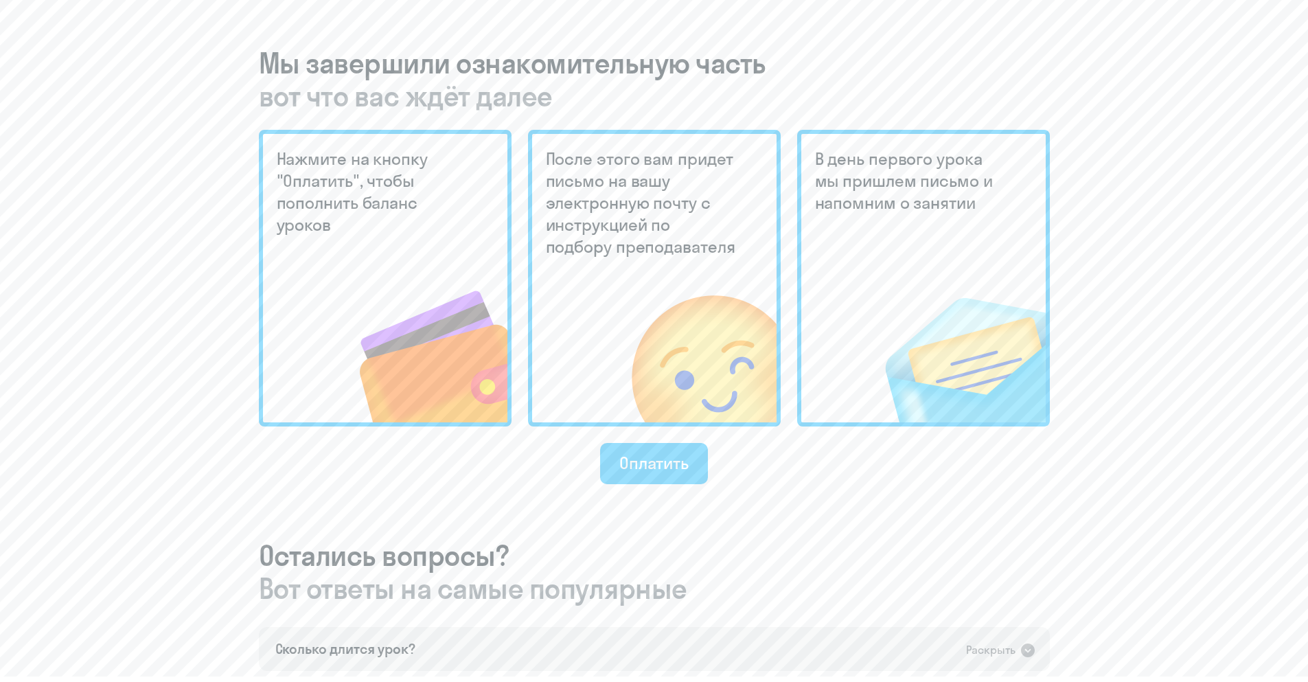
scroll to position [275, 0]
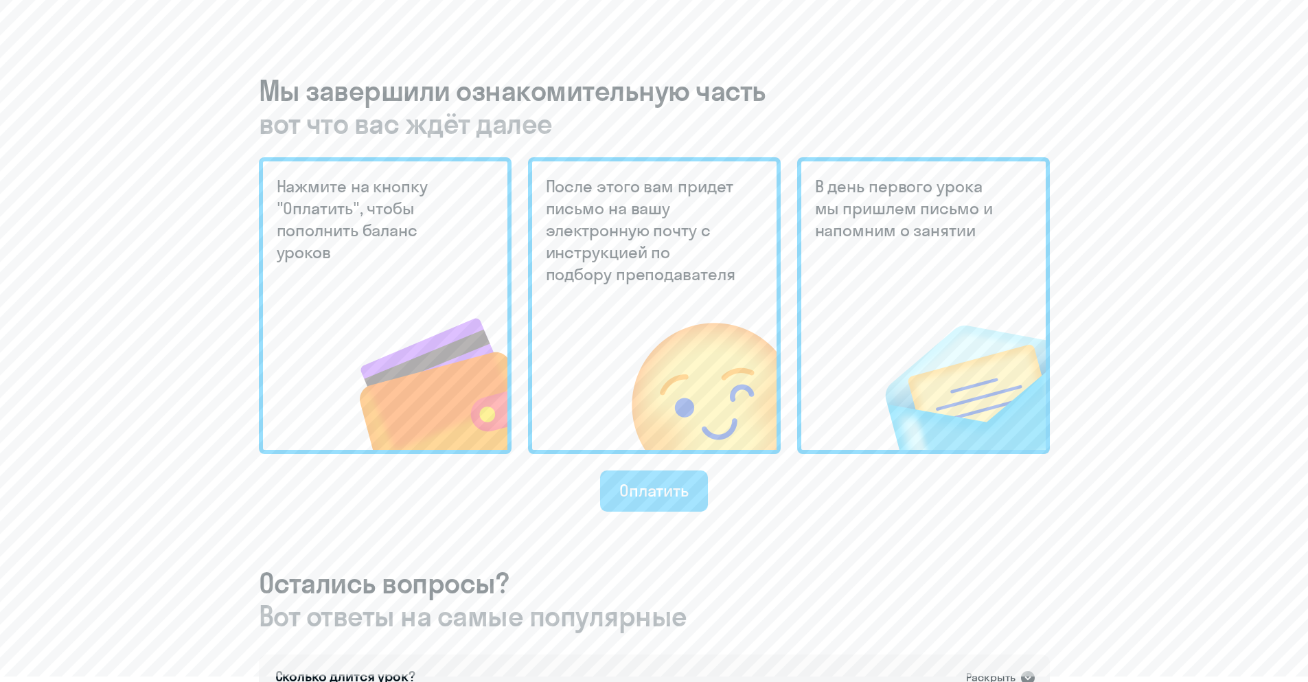
drag, startPoint x: 667, startPoint y: 511, endPoint x: 674, endPoint y: 505, distance: 8.8
click at [672, 508] on button "Оплатить" at bounding box center [654, 490] width 108 height 41
